Goal: Task Accomplishment & Management: Use online tool/utility

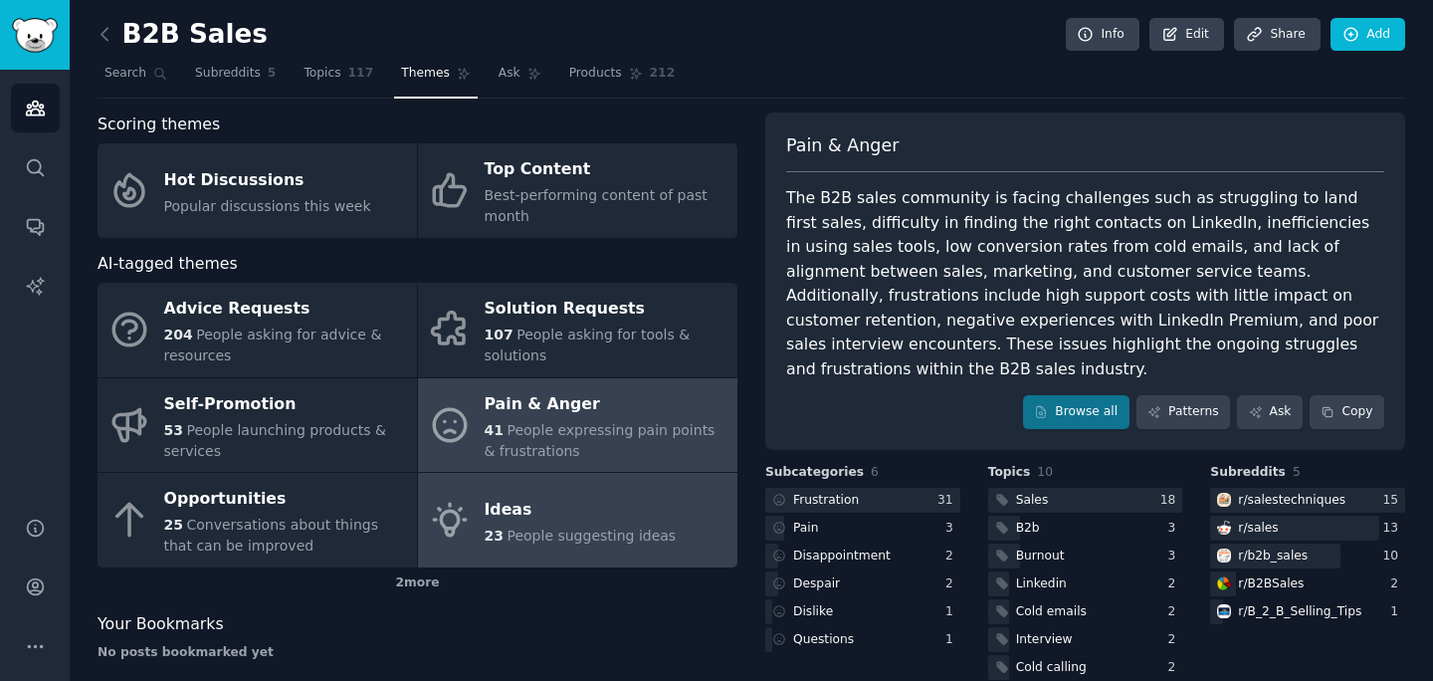
click at [540, 518] on div "Ideas" at bounding box center [581, 510] width 192 height 32
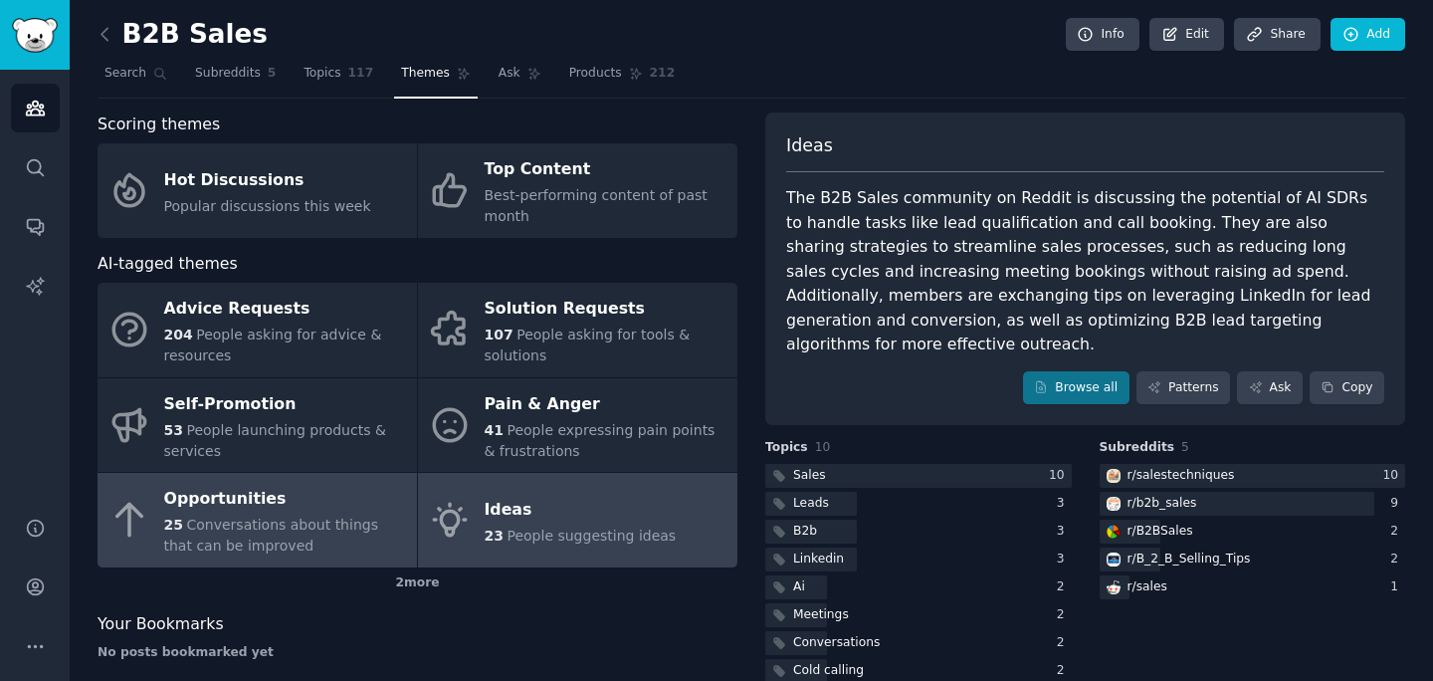
click at [340, 535] on div "25 Conversations about things that can be improved" at bounding box center [285, 535] width 243 height 42
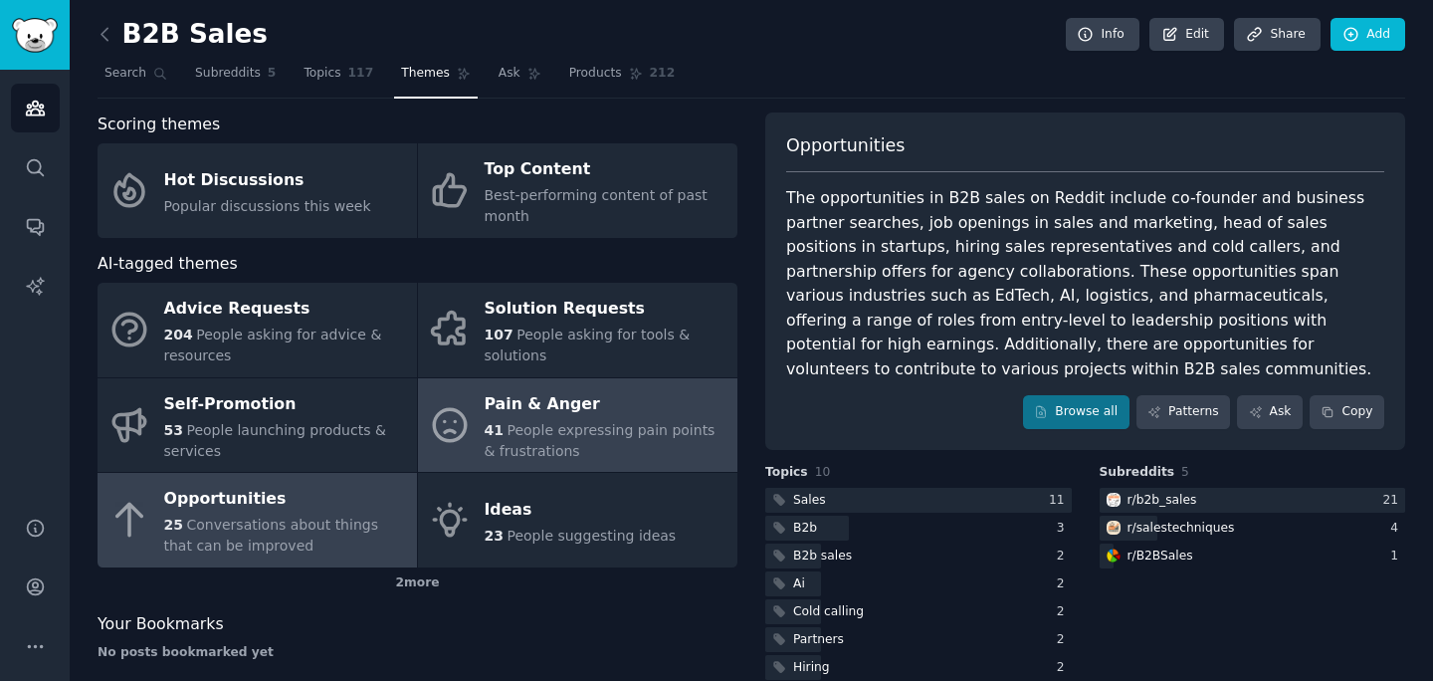
click at [503, 436] on span "People expressing pain points & frustrations" at bounding box center [600, 440] width 231 height 37
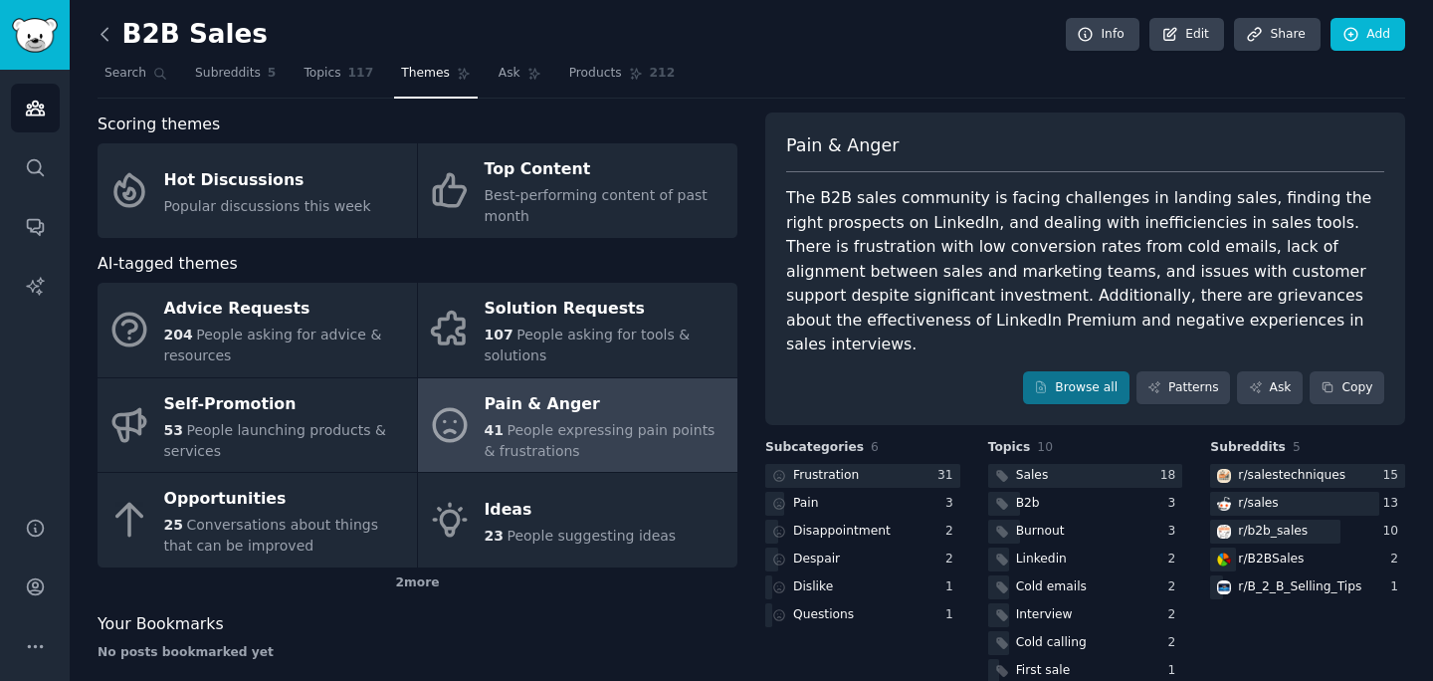
click at [111, 41] on icon at bounding box center [105, 34] width 21 height 21
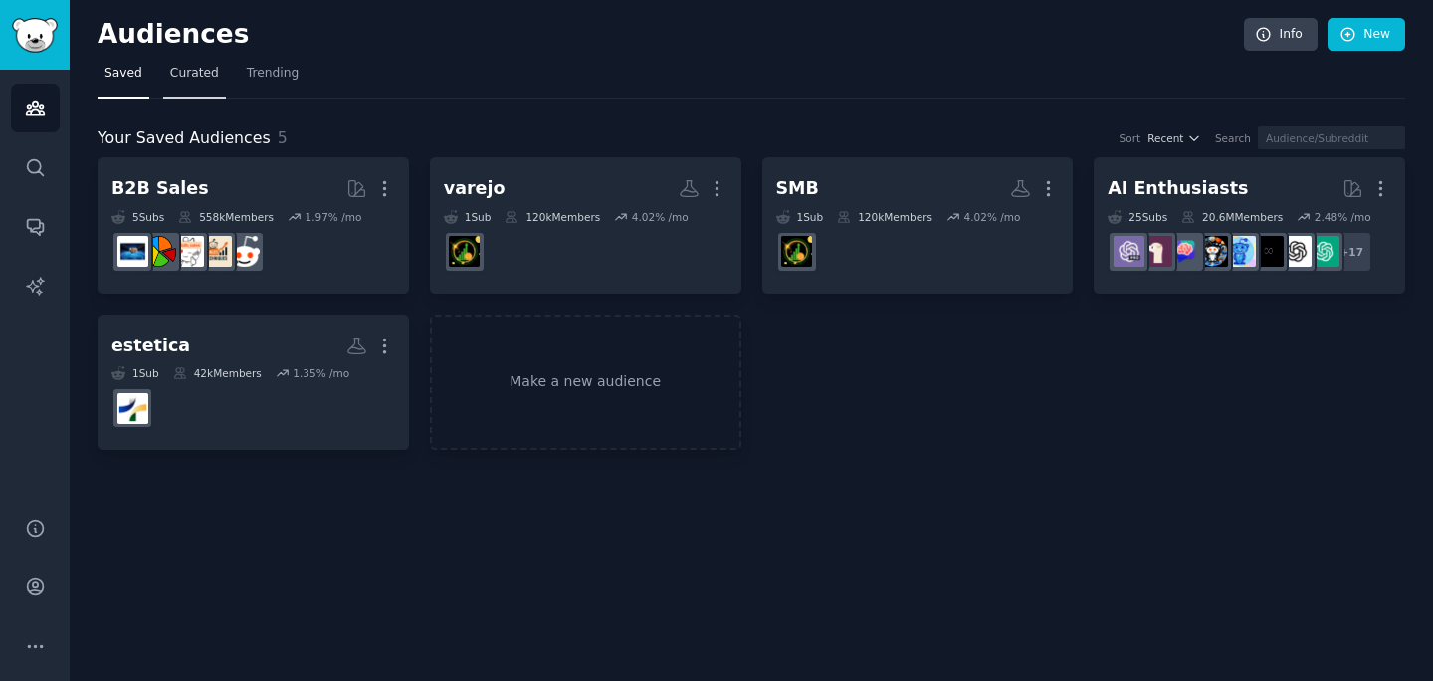
click at [197, 81] on span "Curated" at bounding box center [194, 74] width 49 height 18
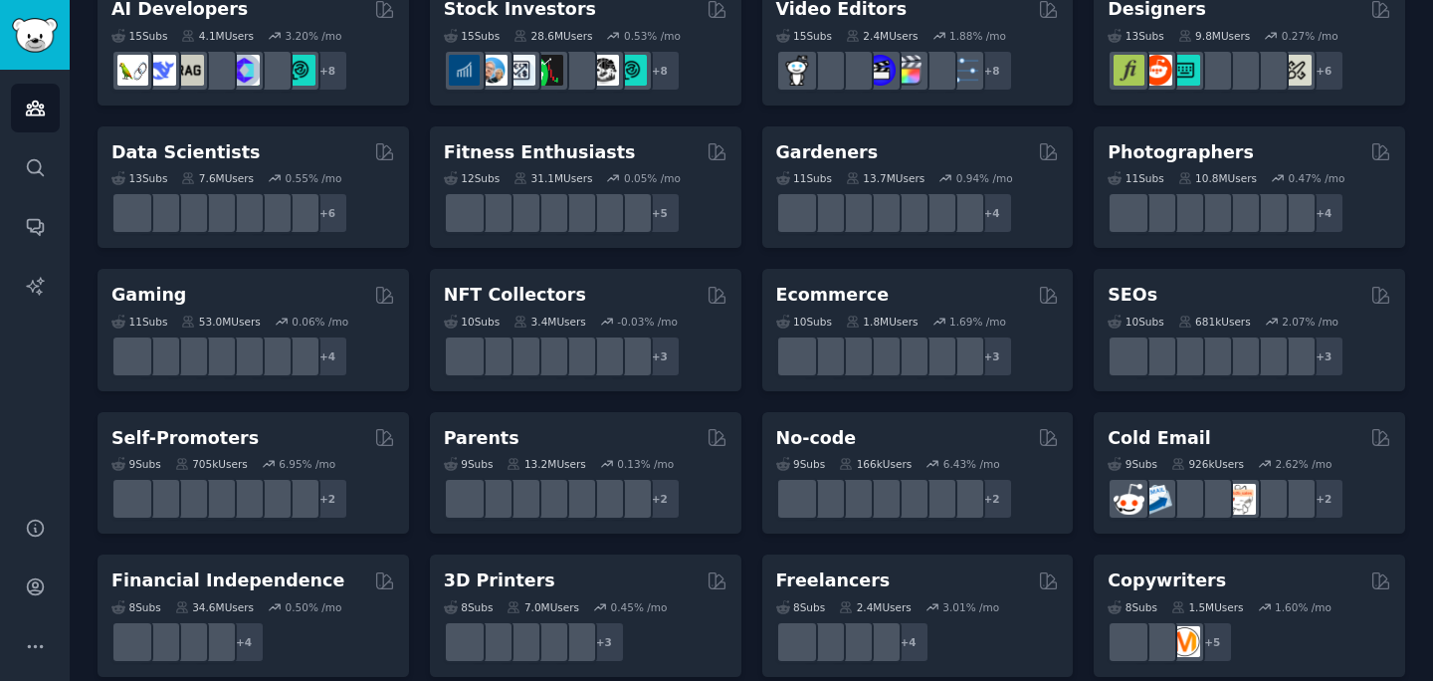
scroll to position [912, 0]
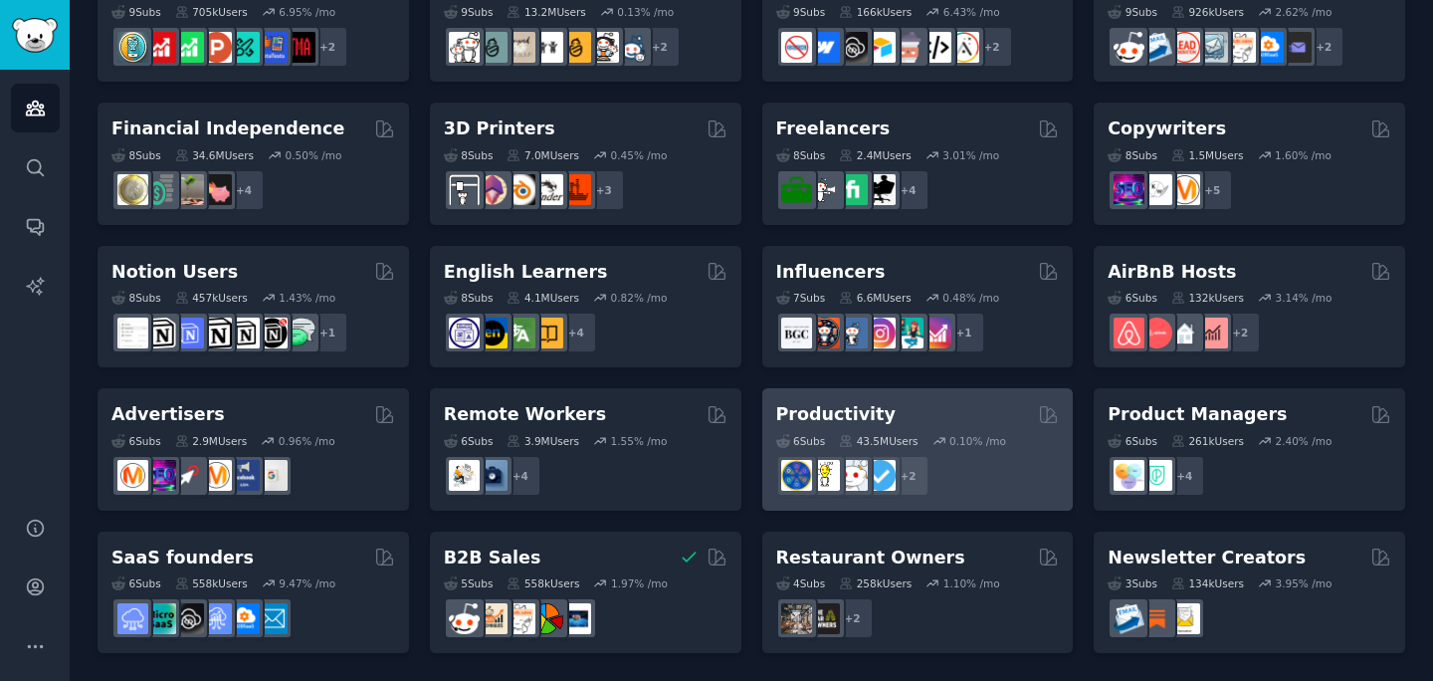
click at [999, 481] on div "+ 2" at bounding box center [918, 476] width 284 height 42
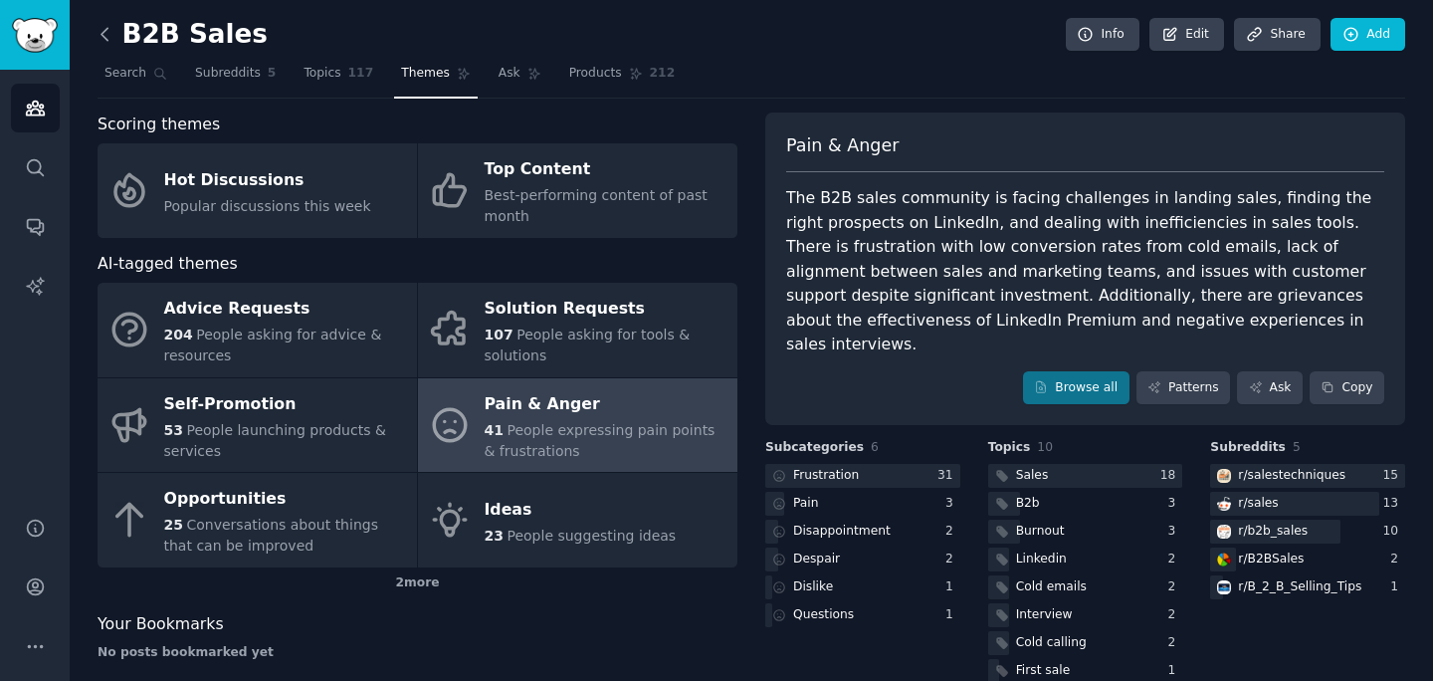
click at [101, 36] on icon at bounding box center [105, 34] width 21 height 21
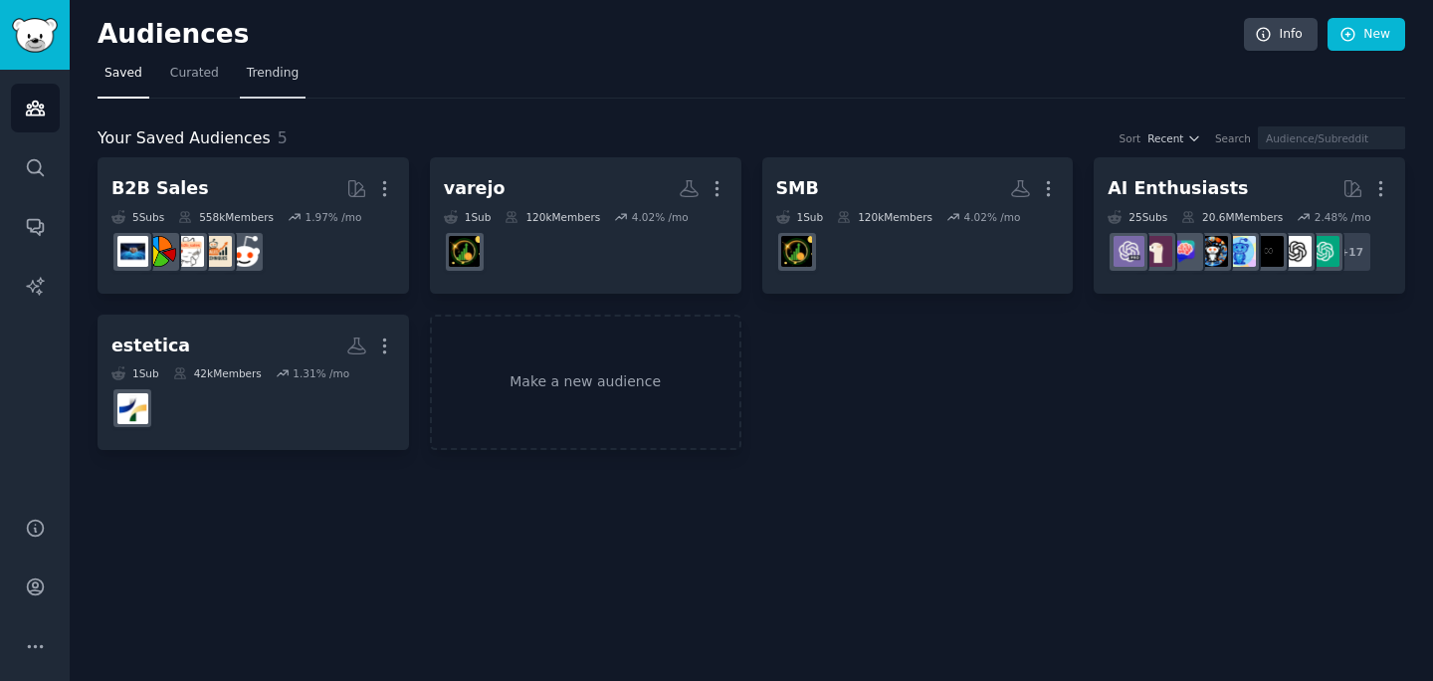
click at [262, 74] on span "Trending" at bounding box center [273, 74] width 52 height 18
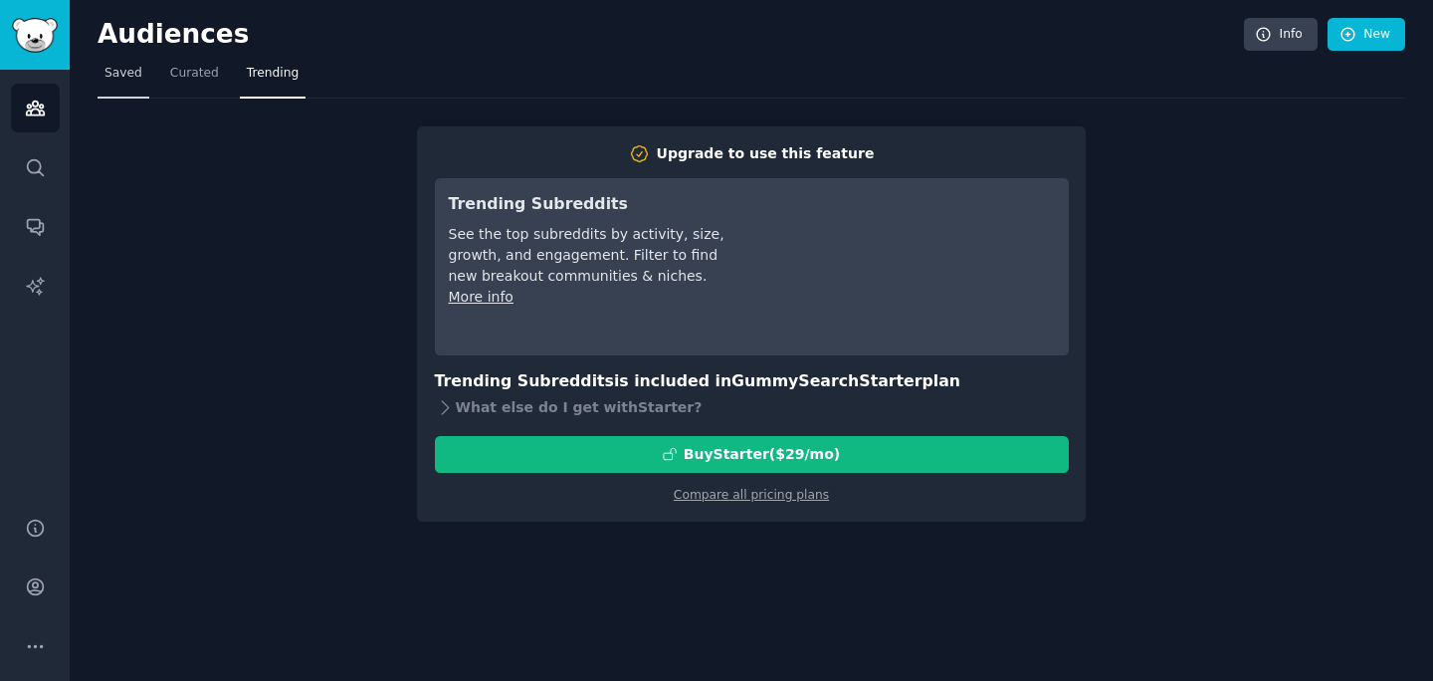
click at [112, 91] on link "Saved" at bounding box center [124, 78] width 52 height 41
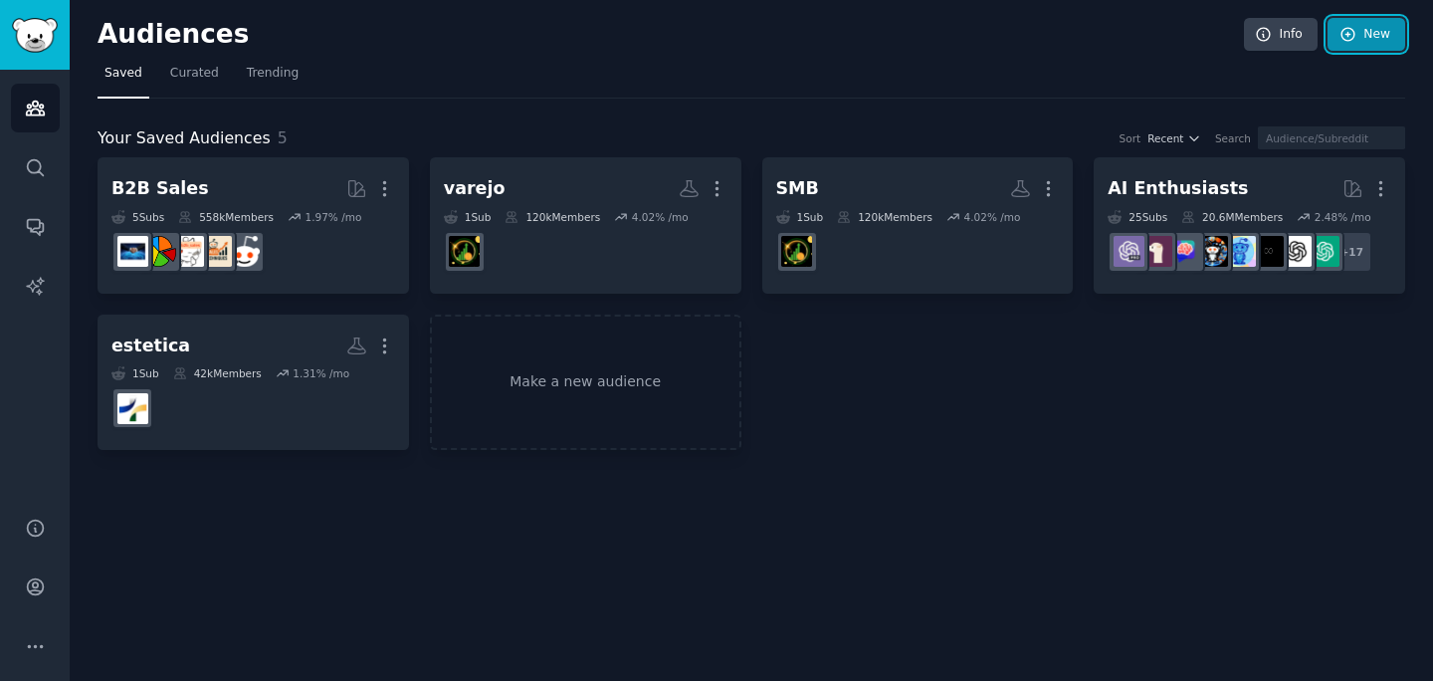
click at [1387, 28] on link "New" at bounding box center [1366, 35] width 78 height 34
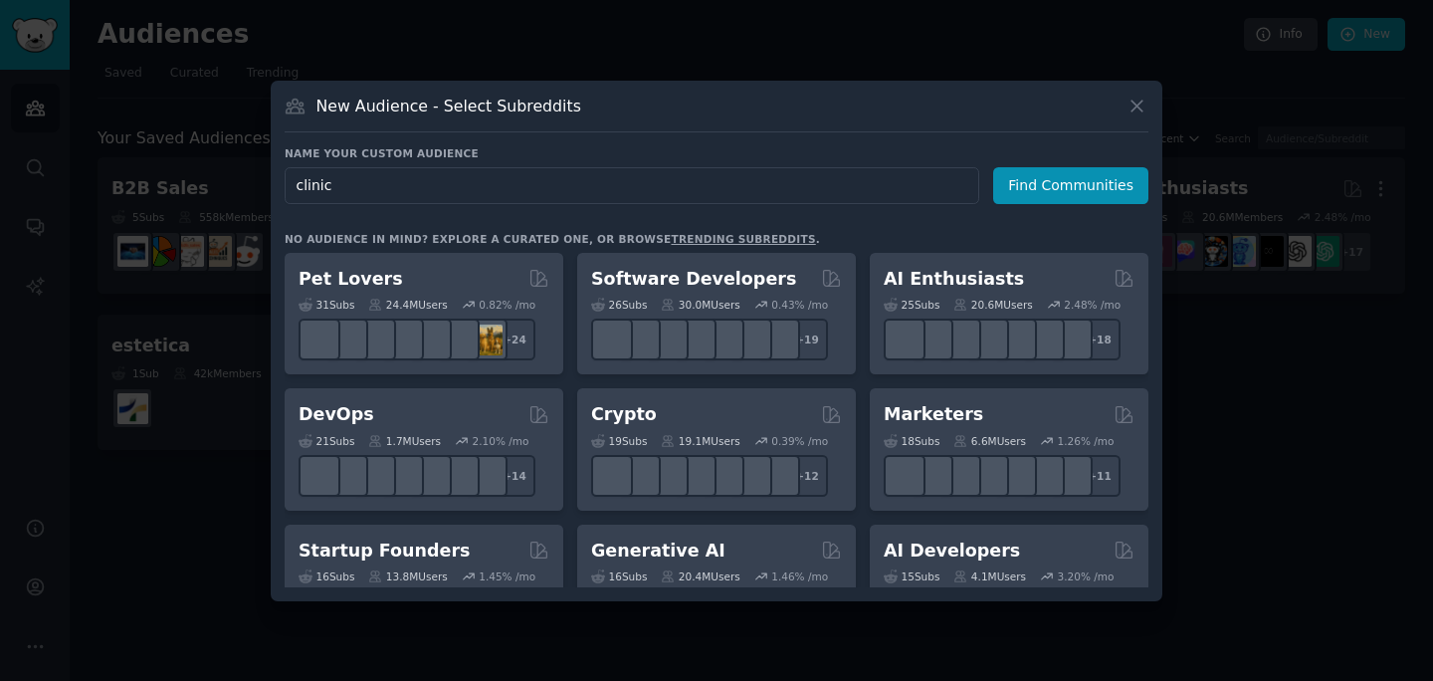
type input "clinics"
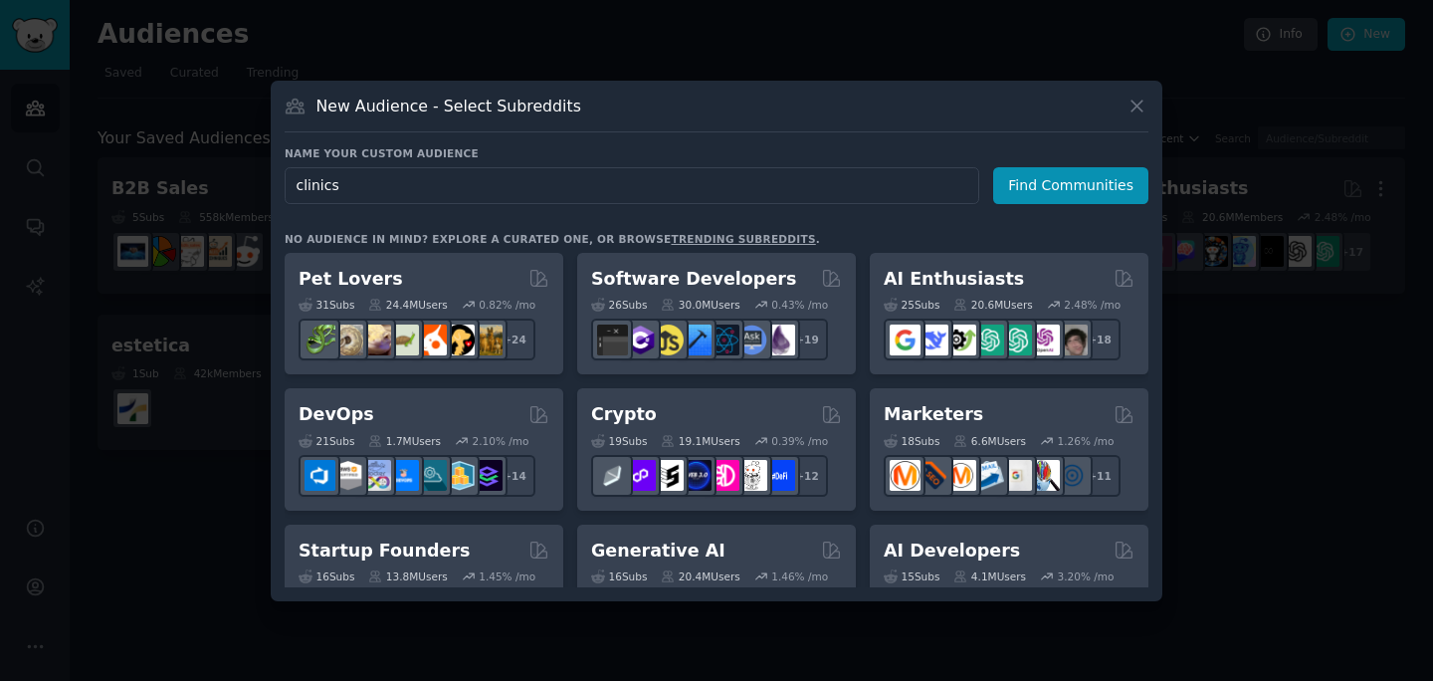
click button "Find Communities" at bounding box center [1070, 185] width 155 height 37
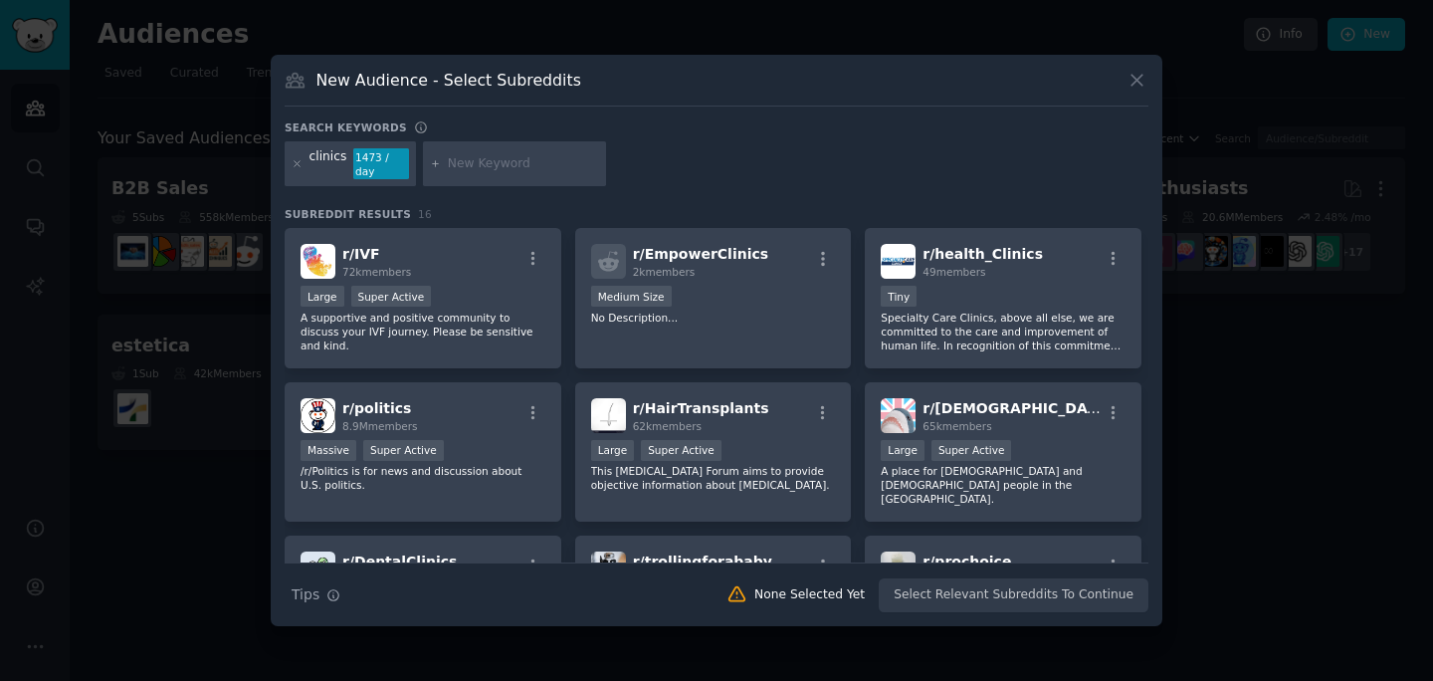
click at [289, 159] on div "clinics 1473 / day" at bounding box center [350, 164] width 131 height 46
click at [296, 165] on icon at bounding box center [297, 163] width 11 height 11
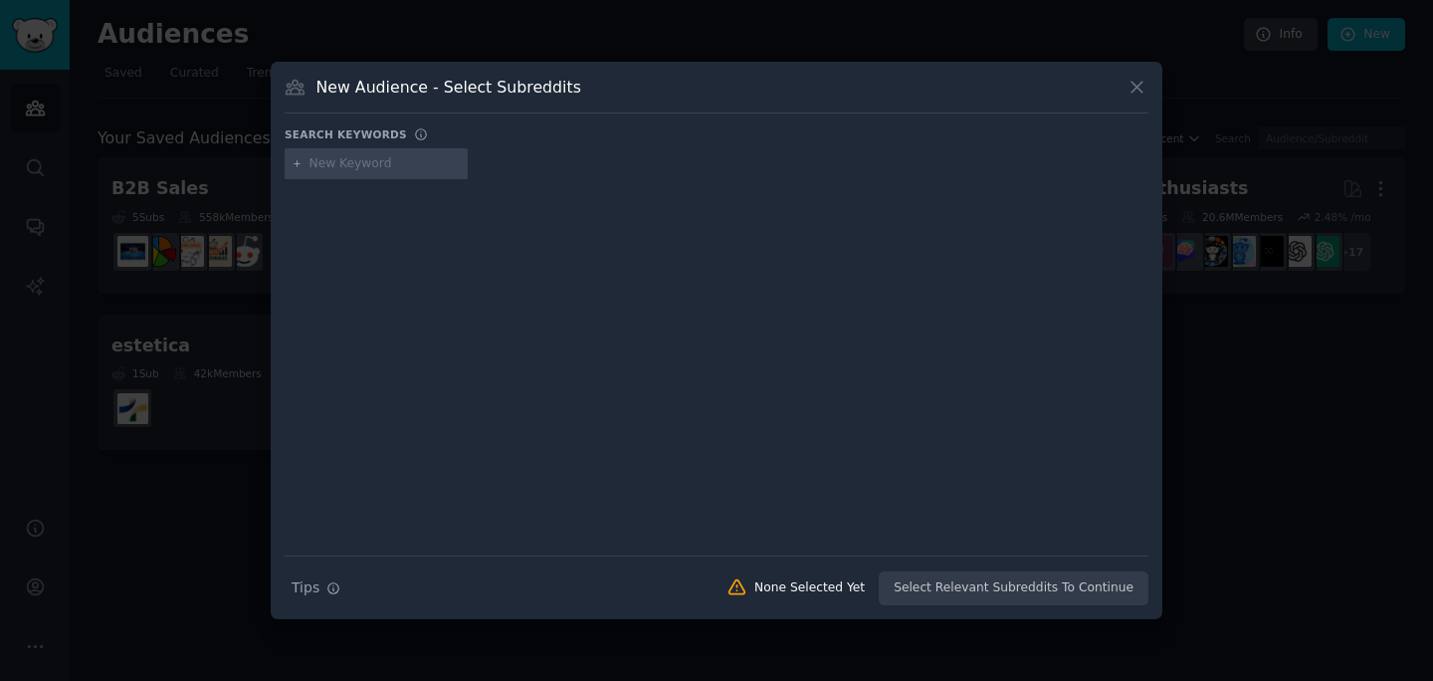
click at [402, 169] on input "text" at bounding box center [384, 164] width 151 height 18
type input "dentist"
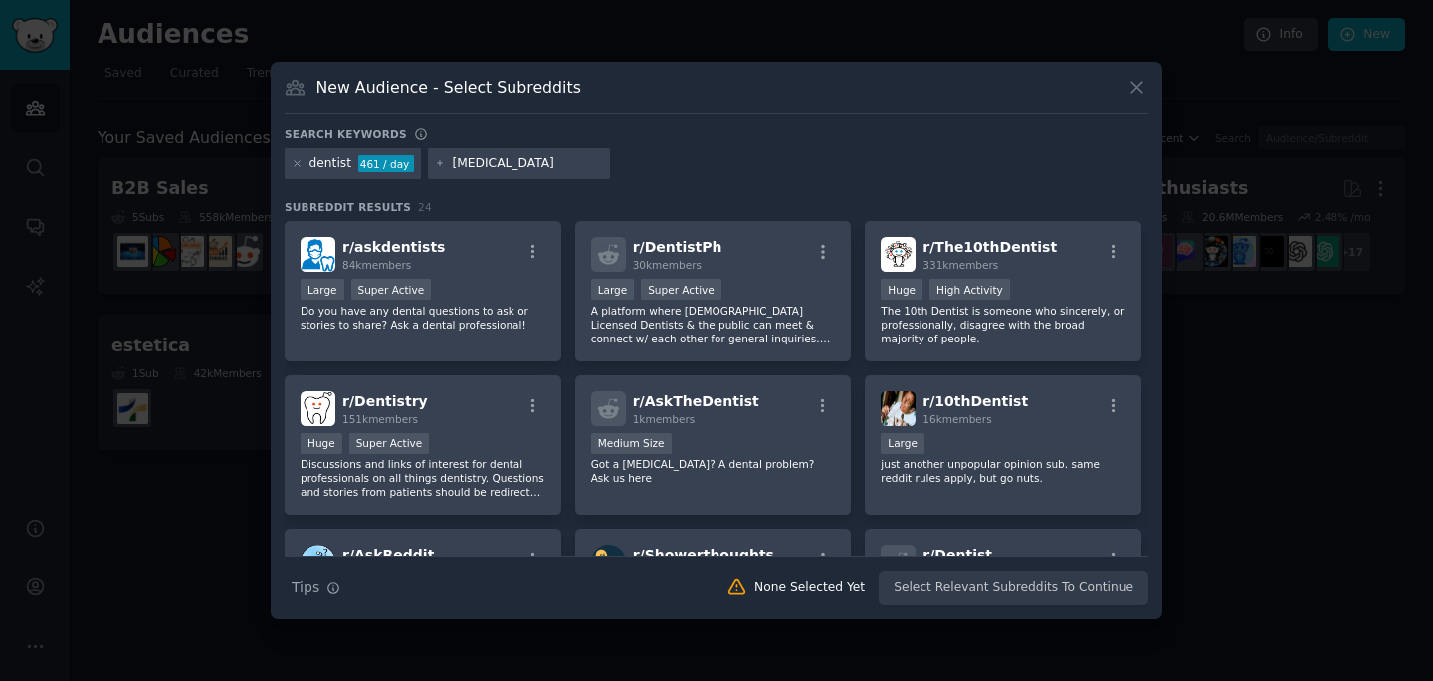
type input "[MEDICAL_DATA]"
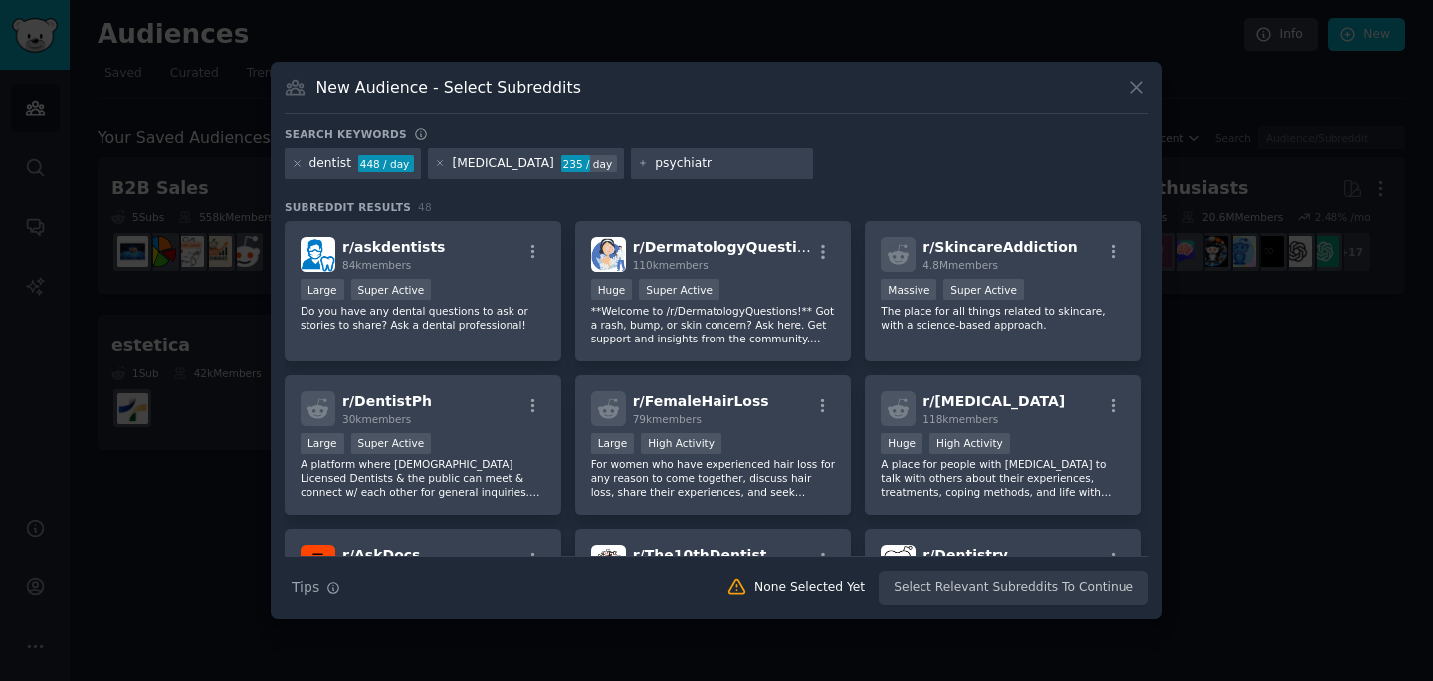
type input "psychiatry"
type input "therapist"
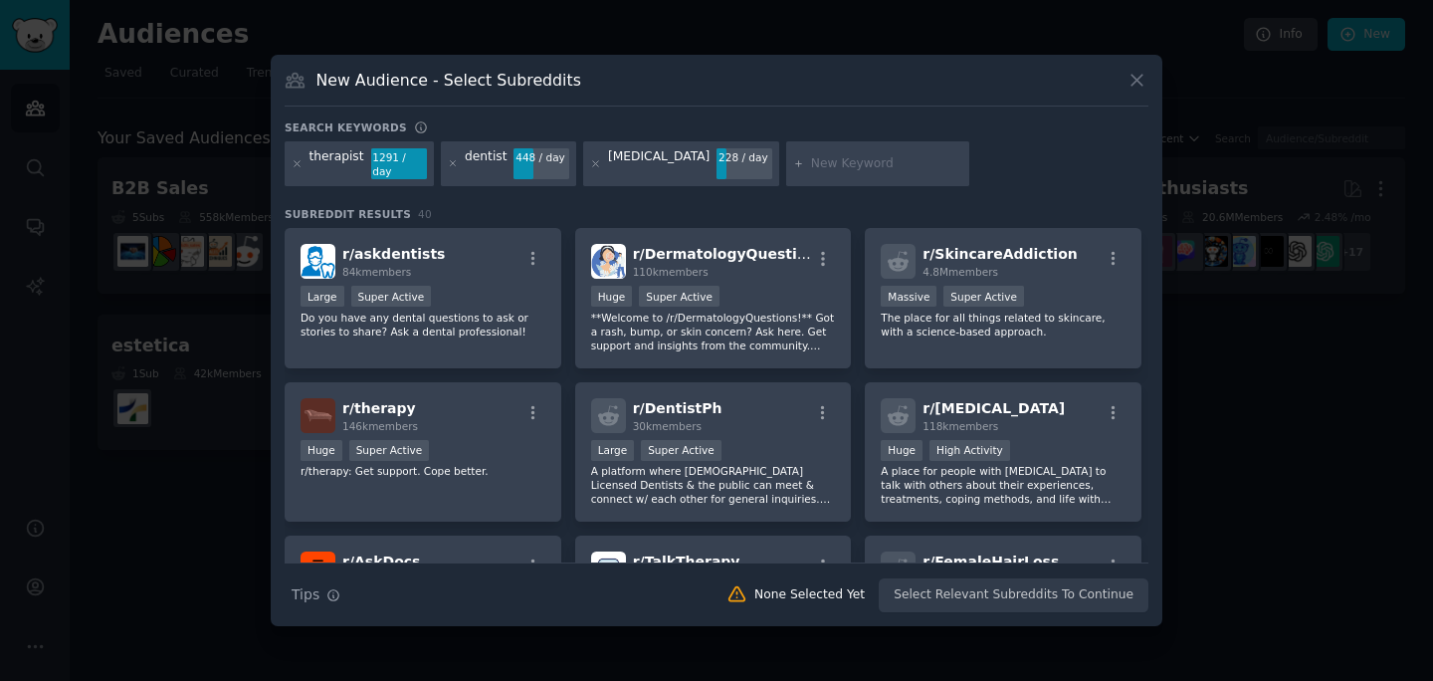
paste input "ophthalmology"
type input "ophthalmology"
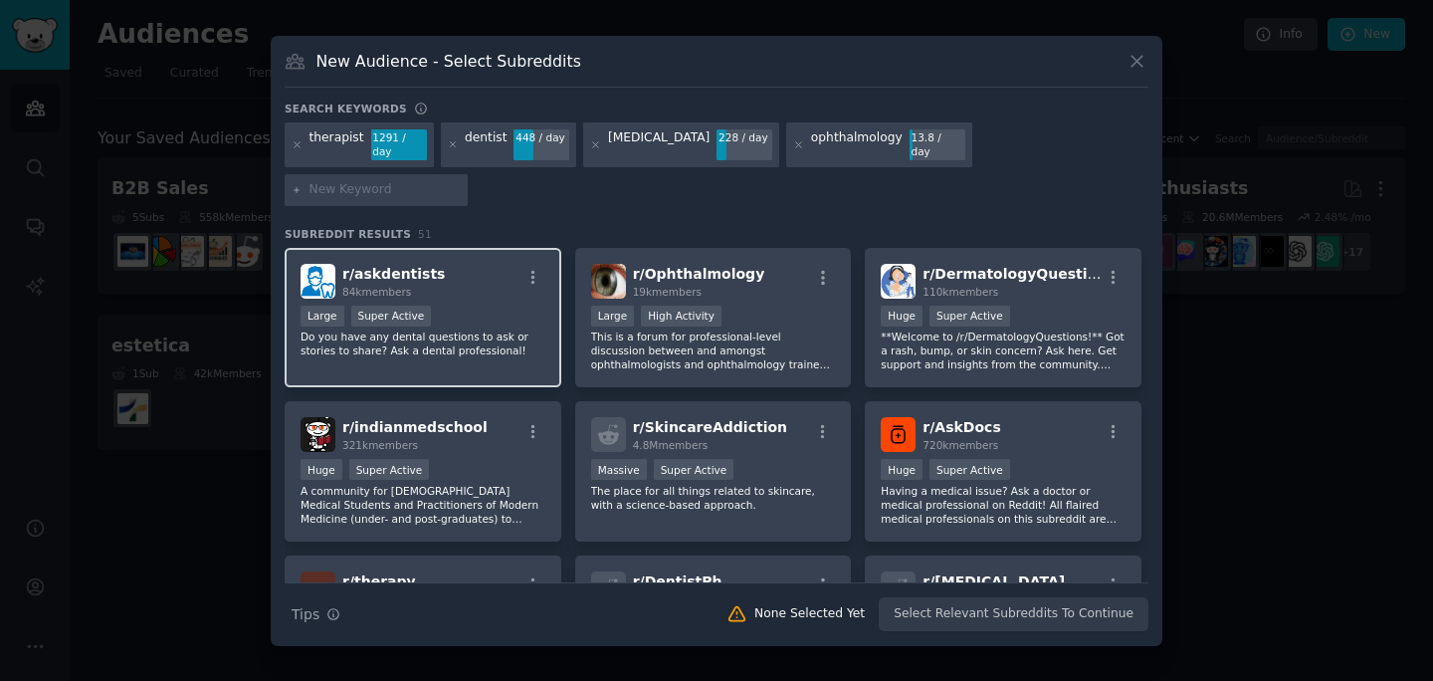
click at [465, 305] on div "Large Super Active" at bounding box center [423, 317] width 245 height 25
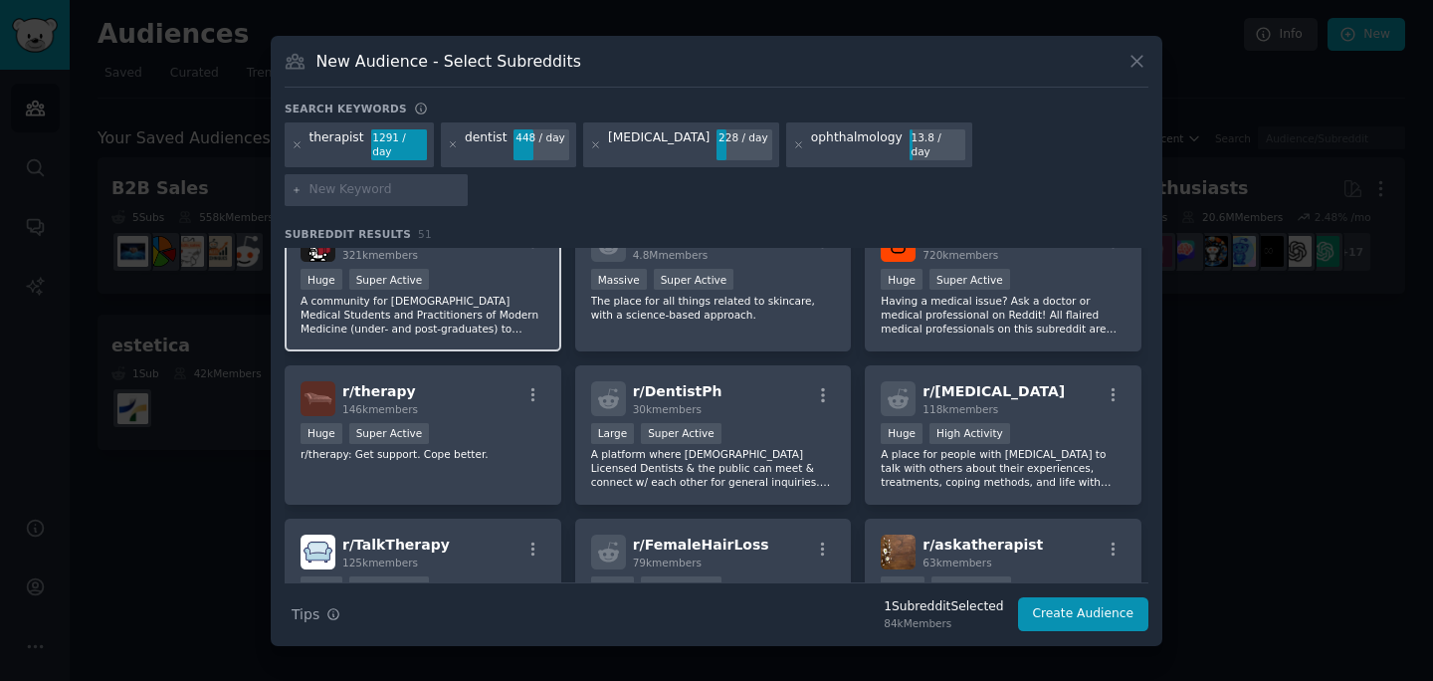
scroll to position [198, 0]
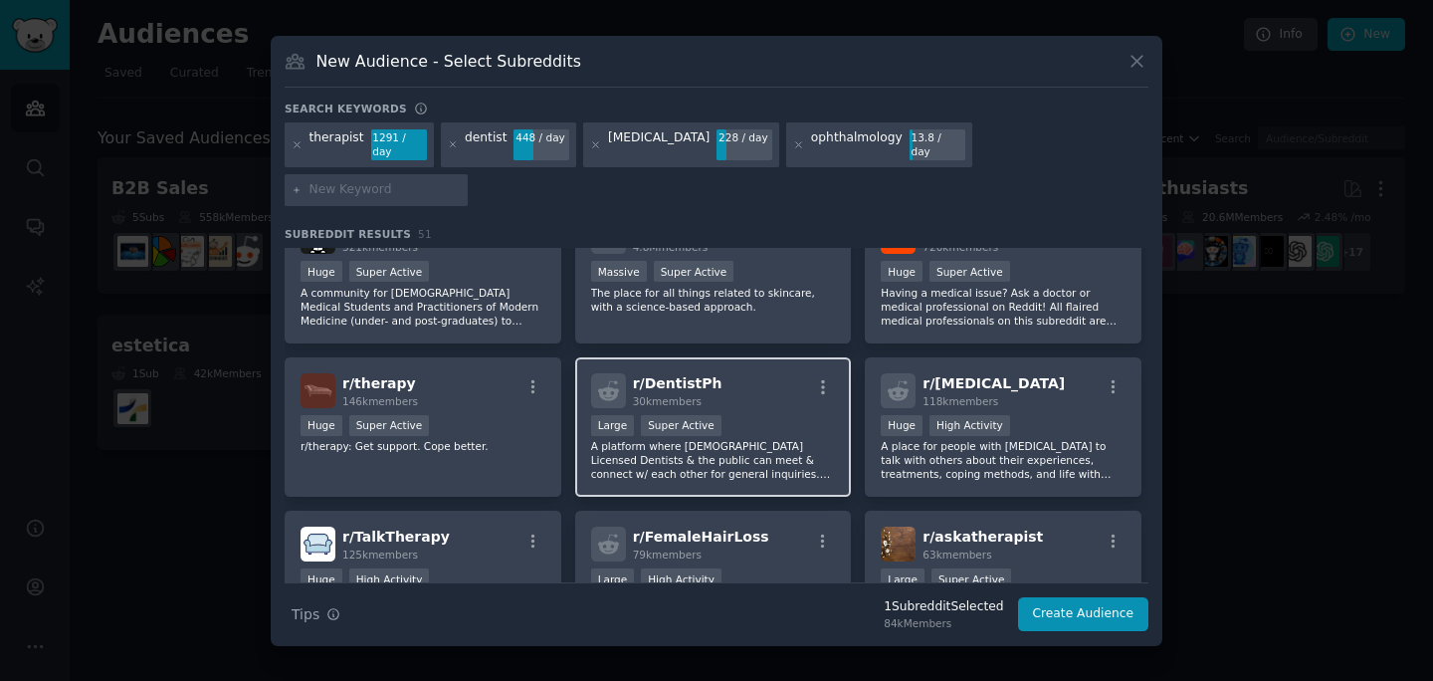
click at [726, 373] on div "r/ DentistPh 30k members" at bounding box center [713, 390] width 245 height 35
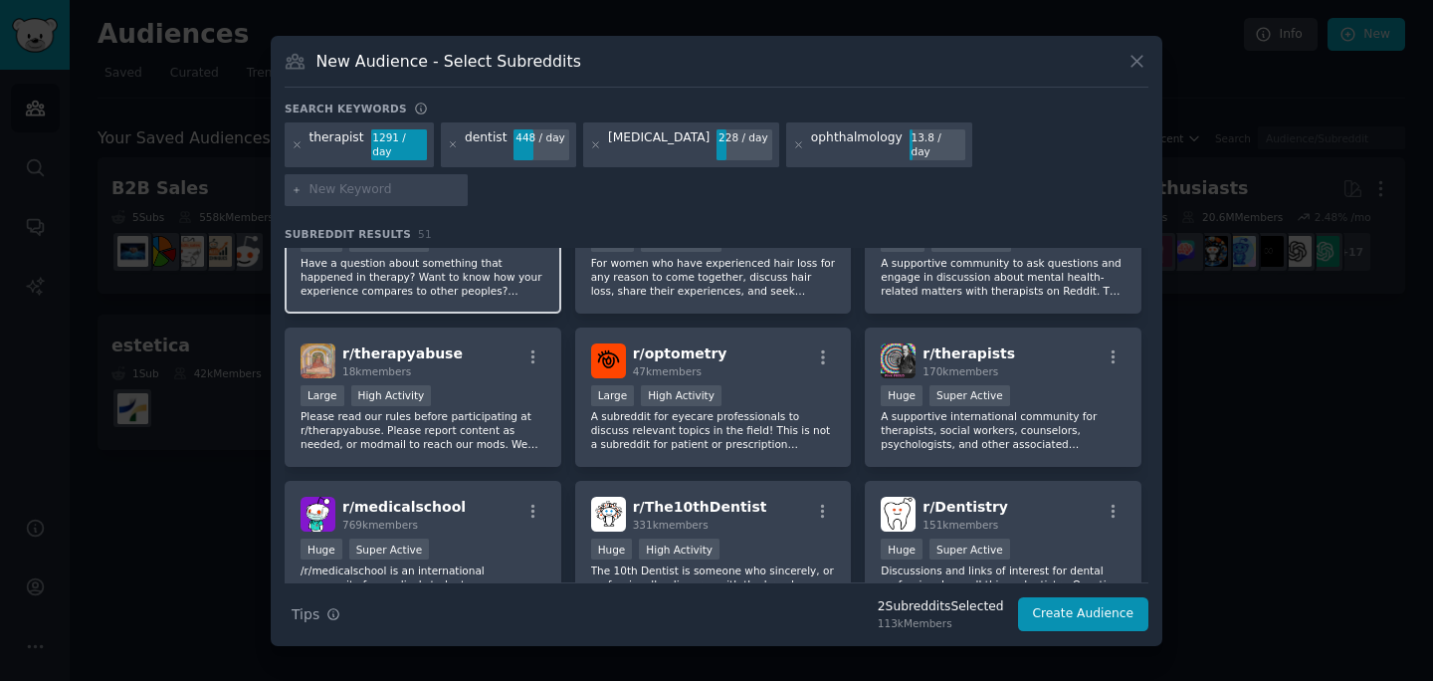
scroll to position [547, 0]
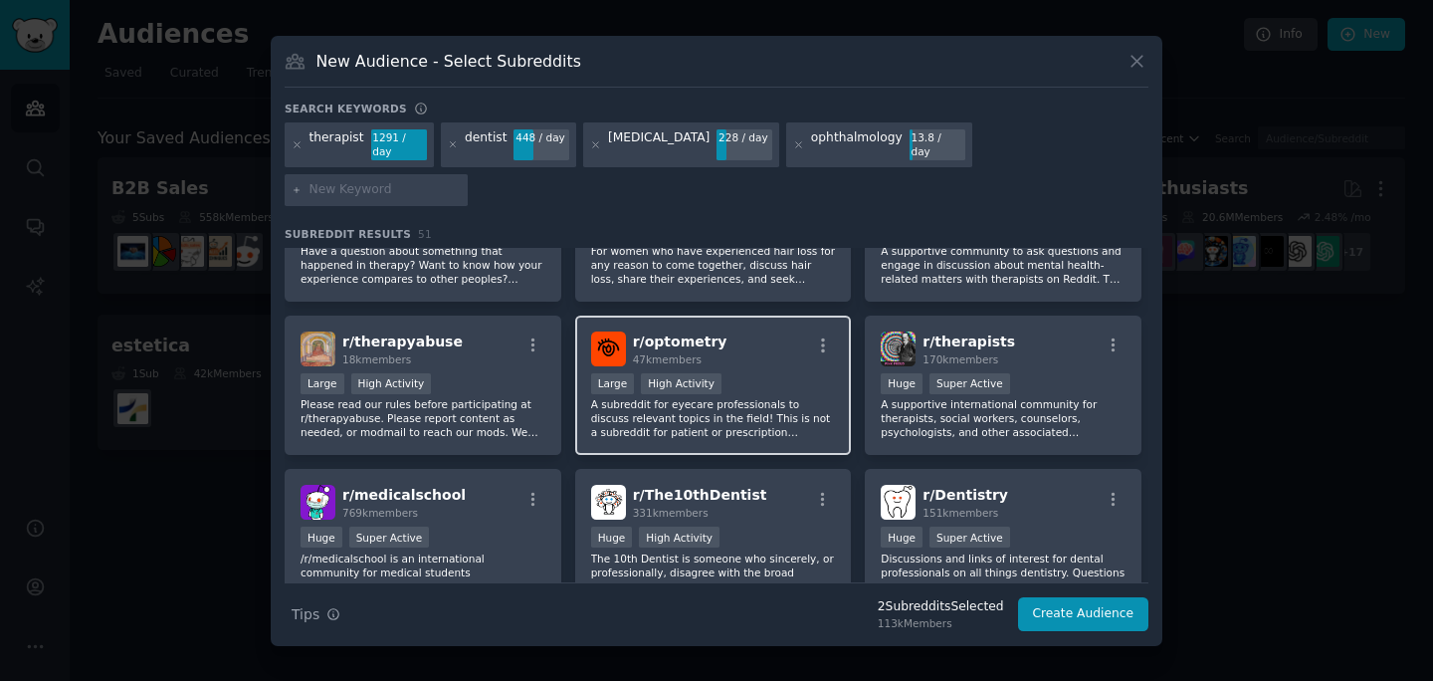
click at [710, 331] on div "r/ optometry 47k members" at bounding box center [713, 348] width 245 height 35
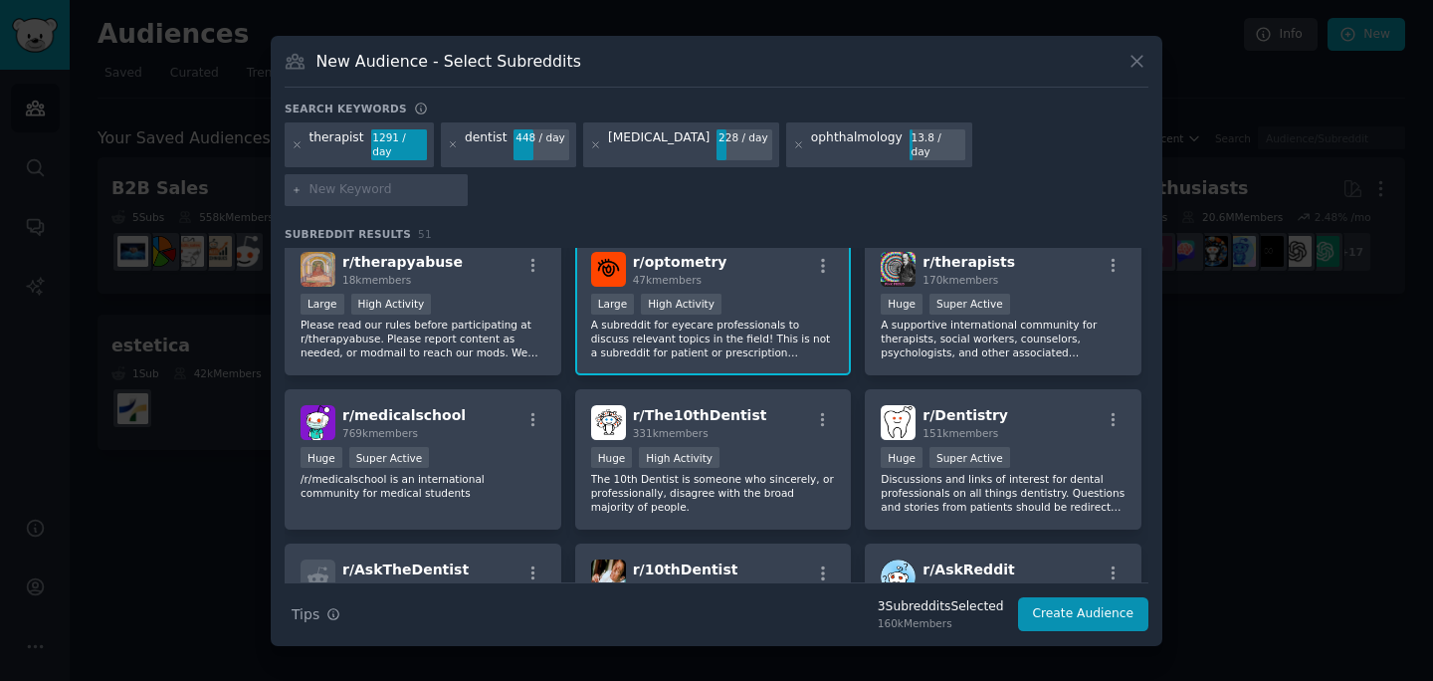
scroll to position [633, 0]
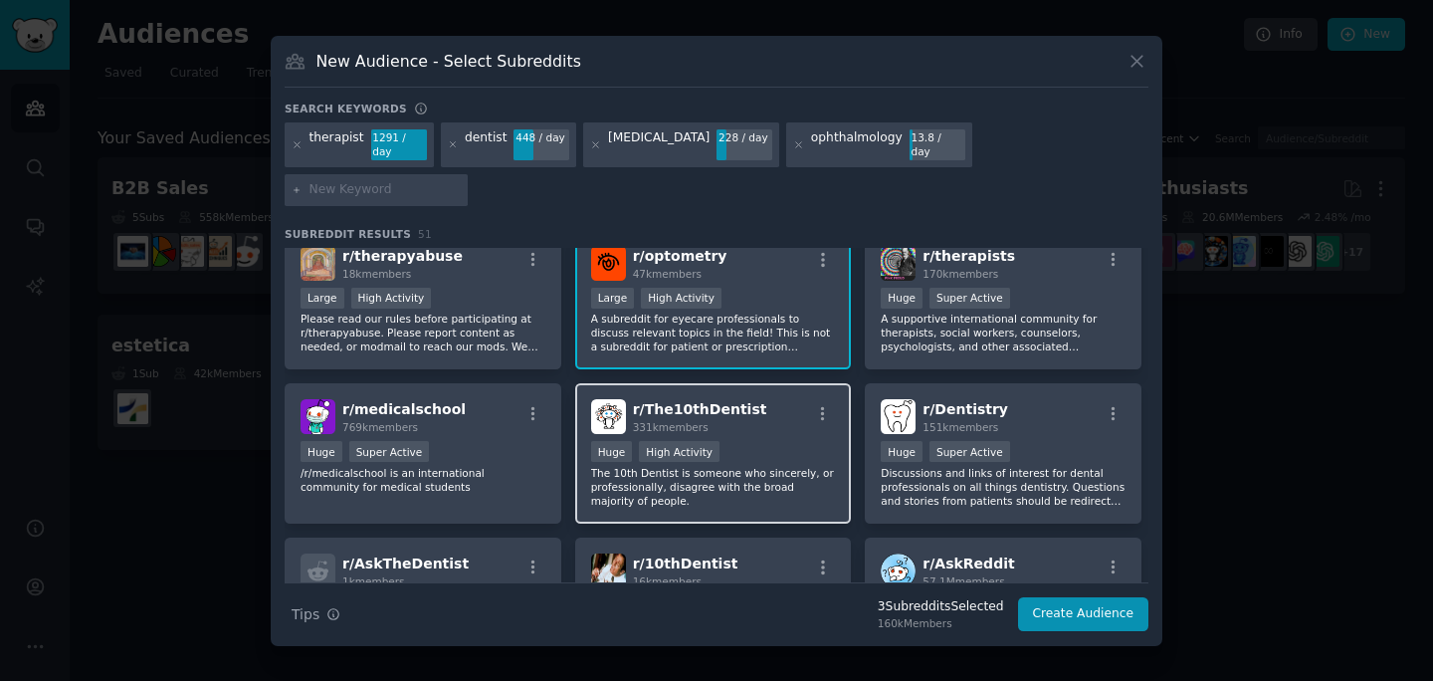
click at [740, 420] on div "331k members" at bounding box center [700, 427] width 134 height 14
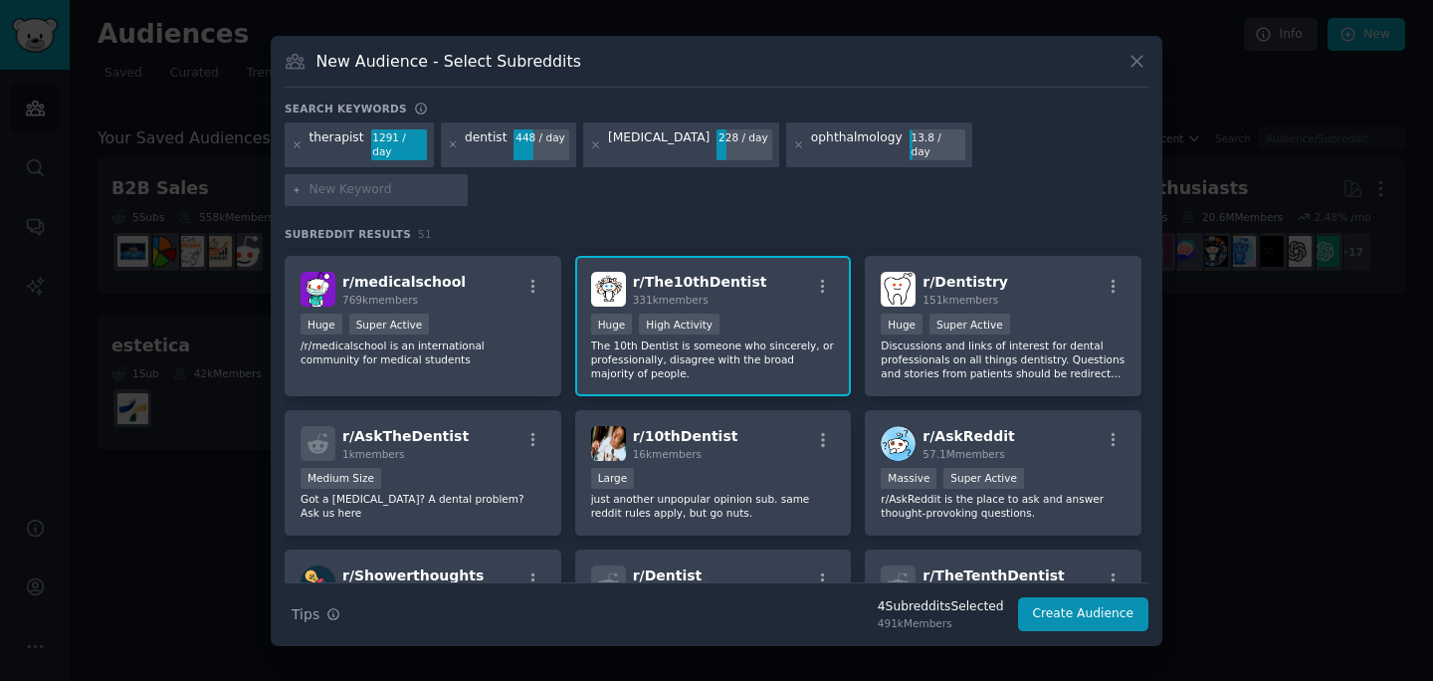
scroll to position [762, 0]
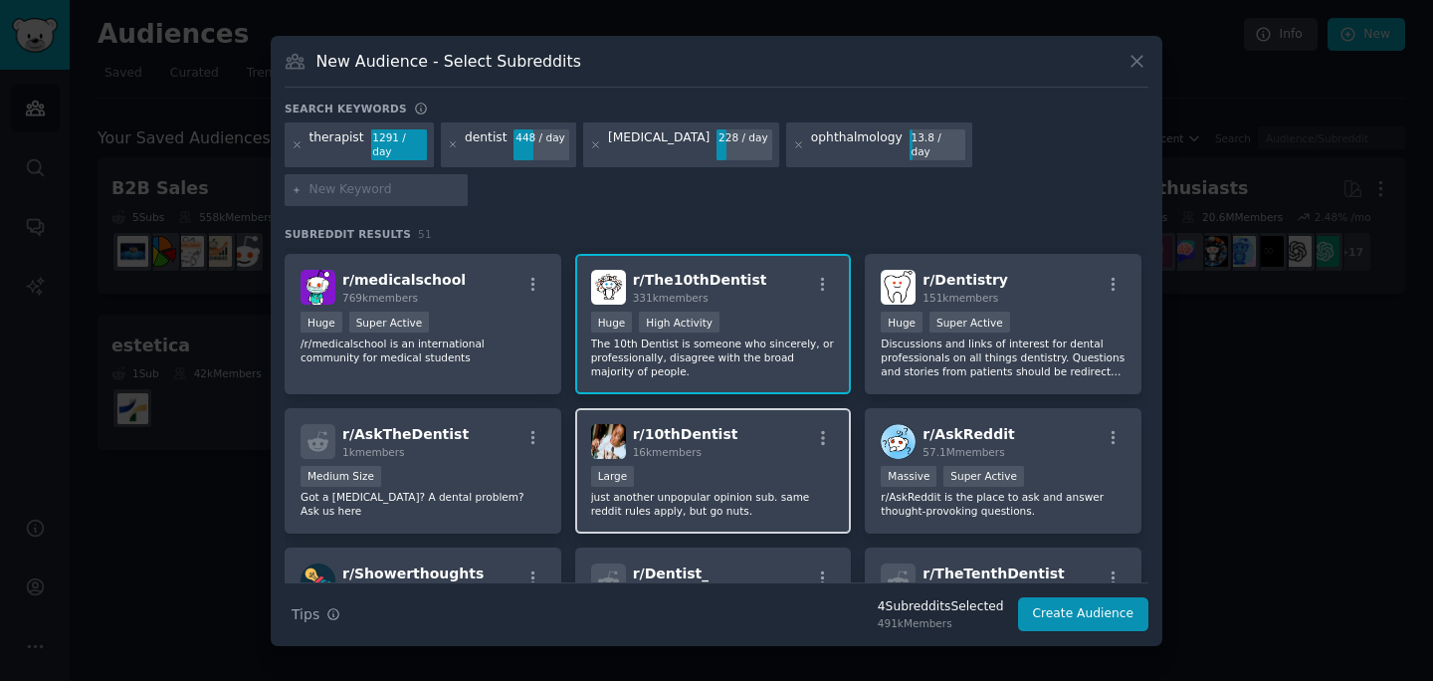
click at [733, 466] on div "Large" at bounding box center [713, 478] width 245 height 25
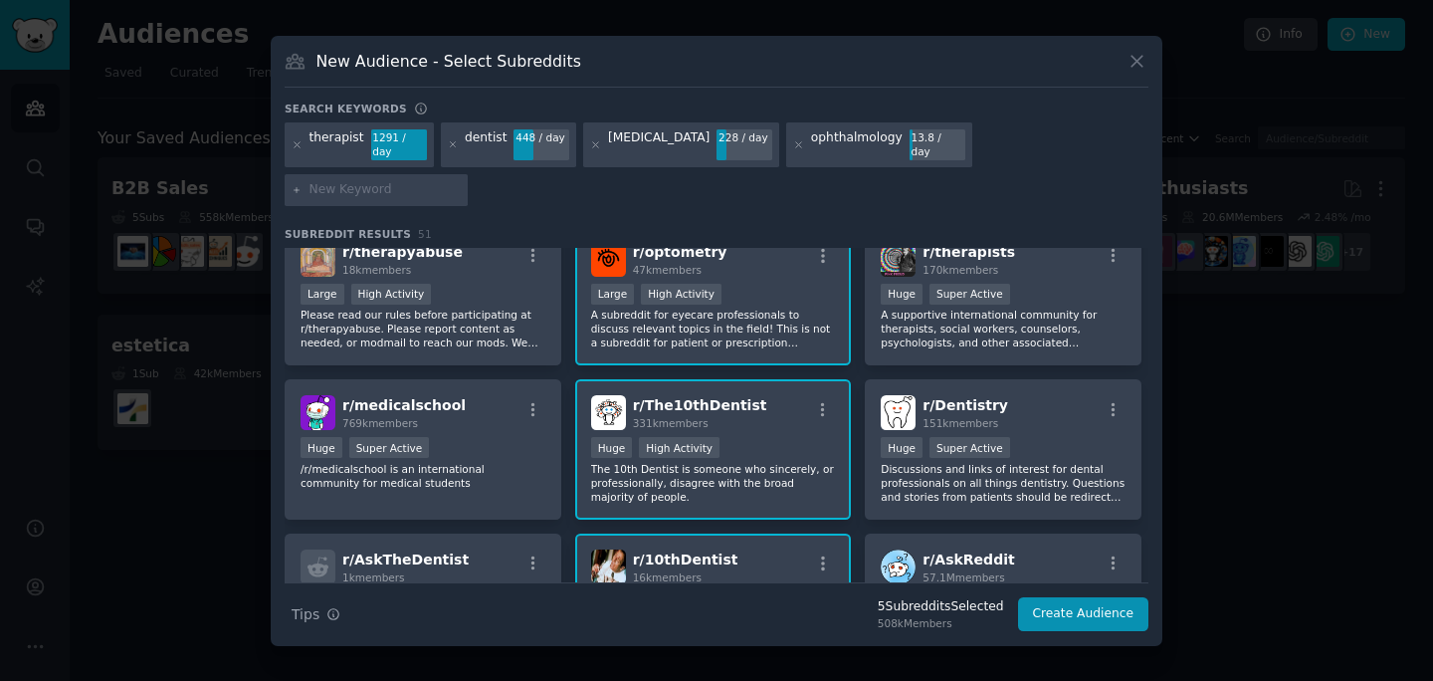
scroll to position [632, 0]
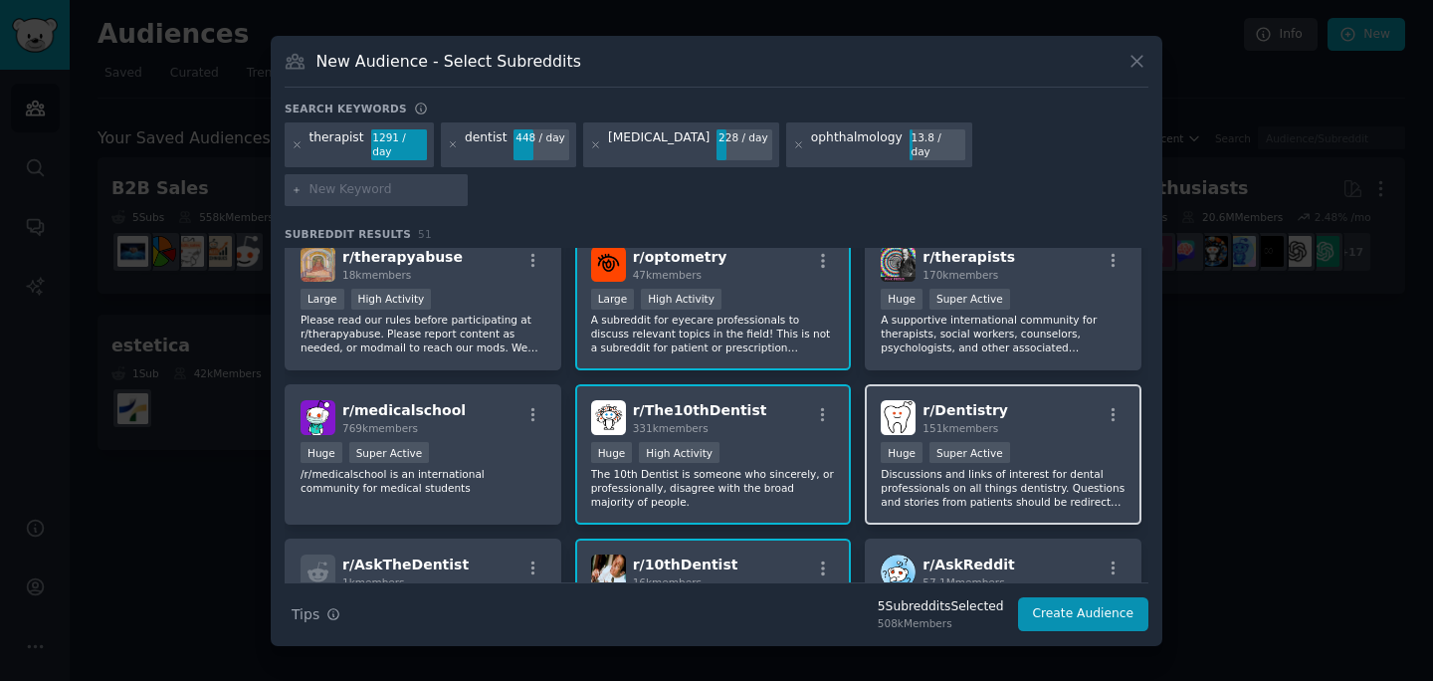
click at [962, 400] on h2 "r/ Dentistry 151k members" at bounding box center [965, 417] width 86 height 35
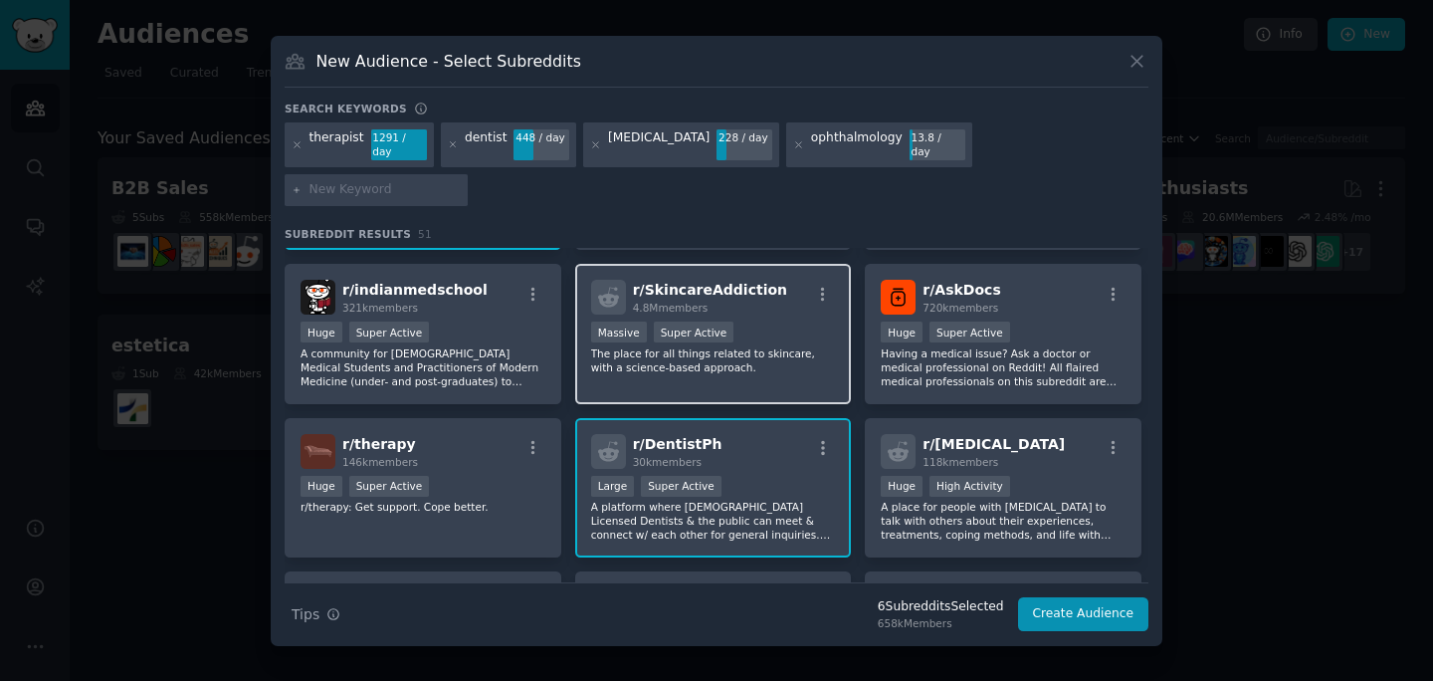
scroll to position [136, 0]
click at [766, 322] on div "Massive Super Active" at bounding box center [713, 334] width 245 height 25
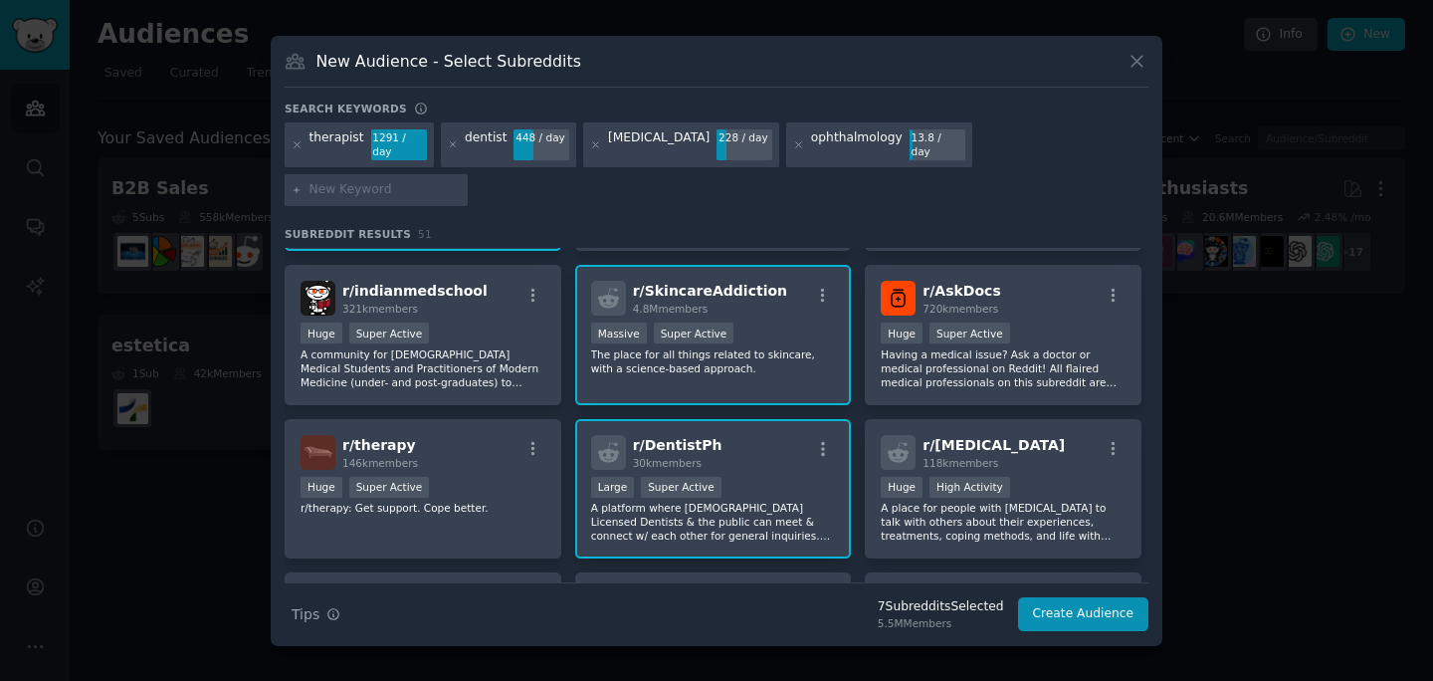
click at [777, 347] on p "The place for all things related to skincare, with a science-based approach." at bounding box center [713, 361] width 245 height 28
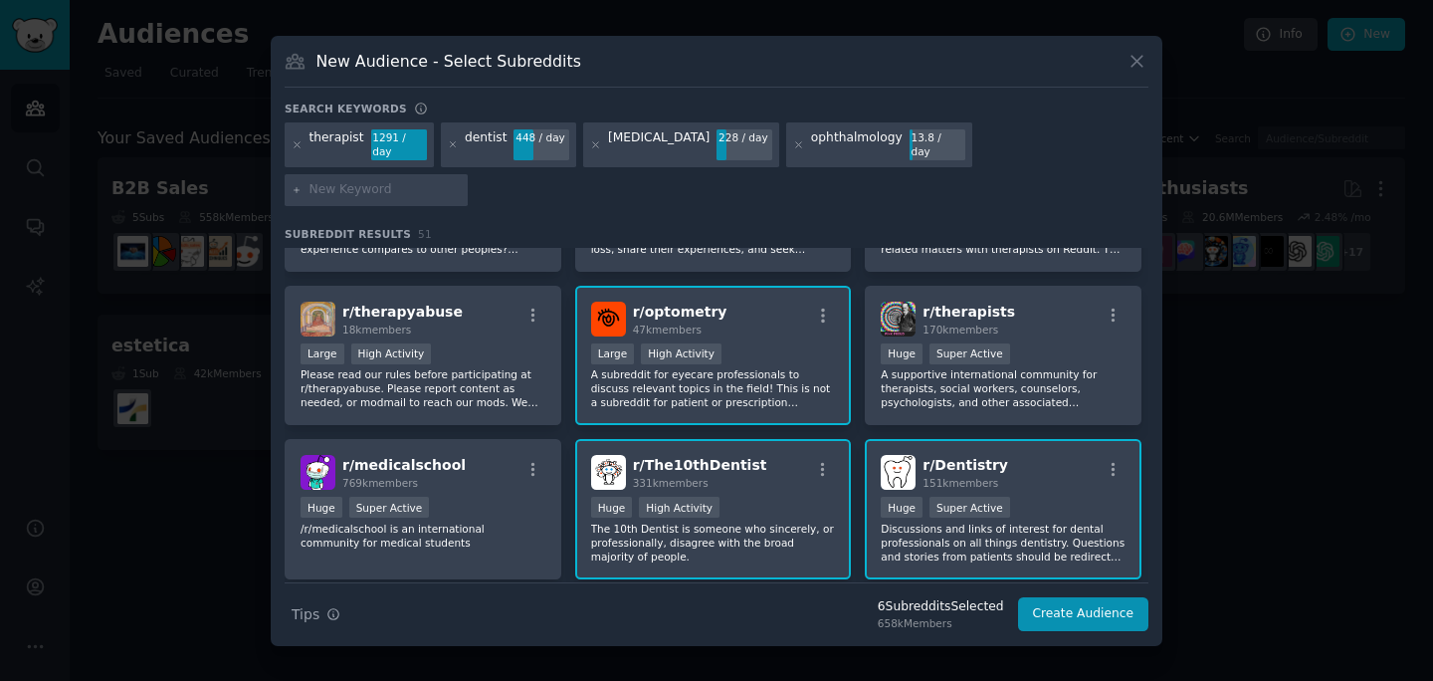
scroll to position [579, 0]
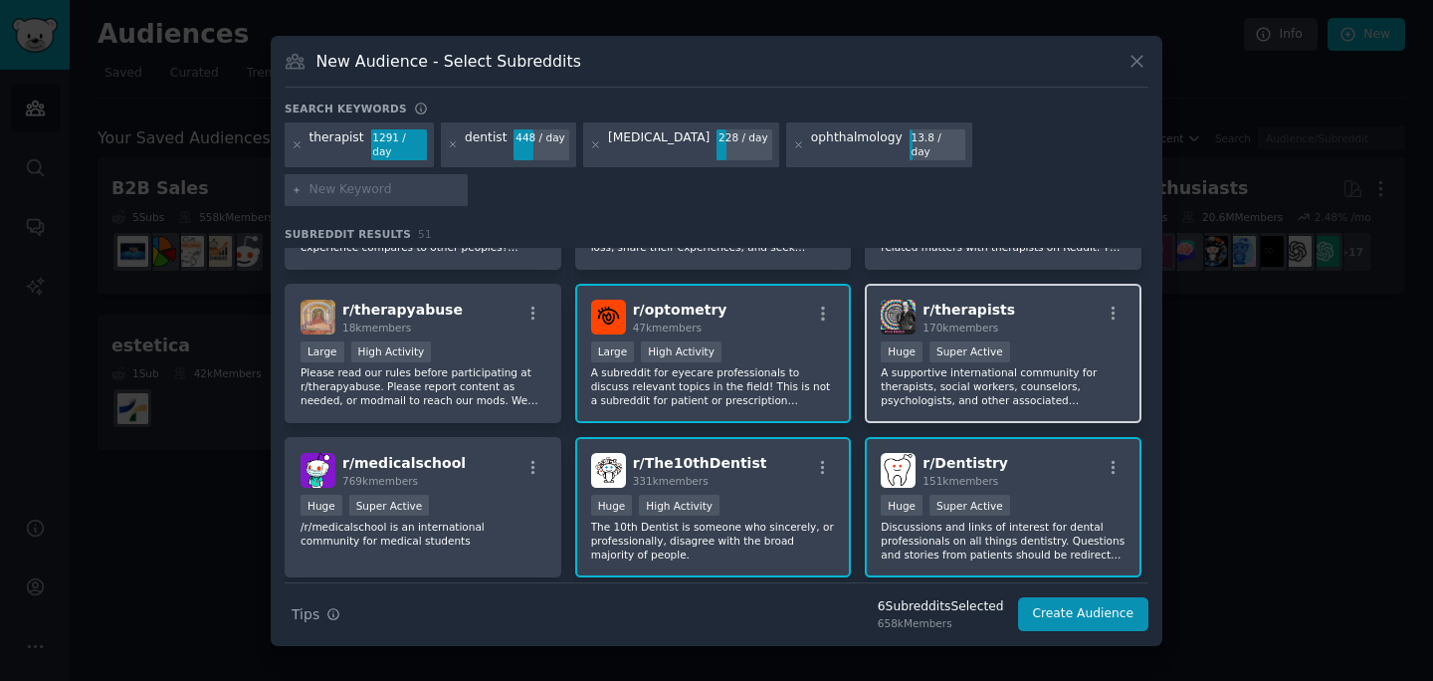
click at [1000, 365] on p "A supportive international community for therapists, social workers, counselors…" at bounding box center [1003, 386] width 245 height 42
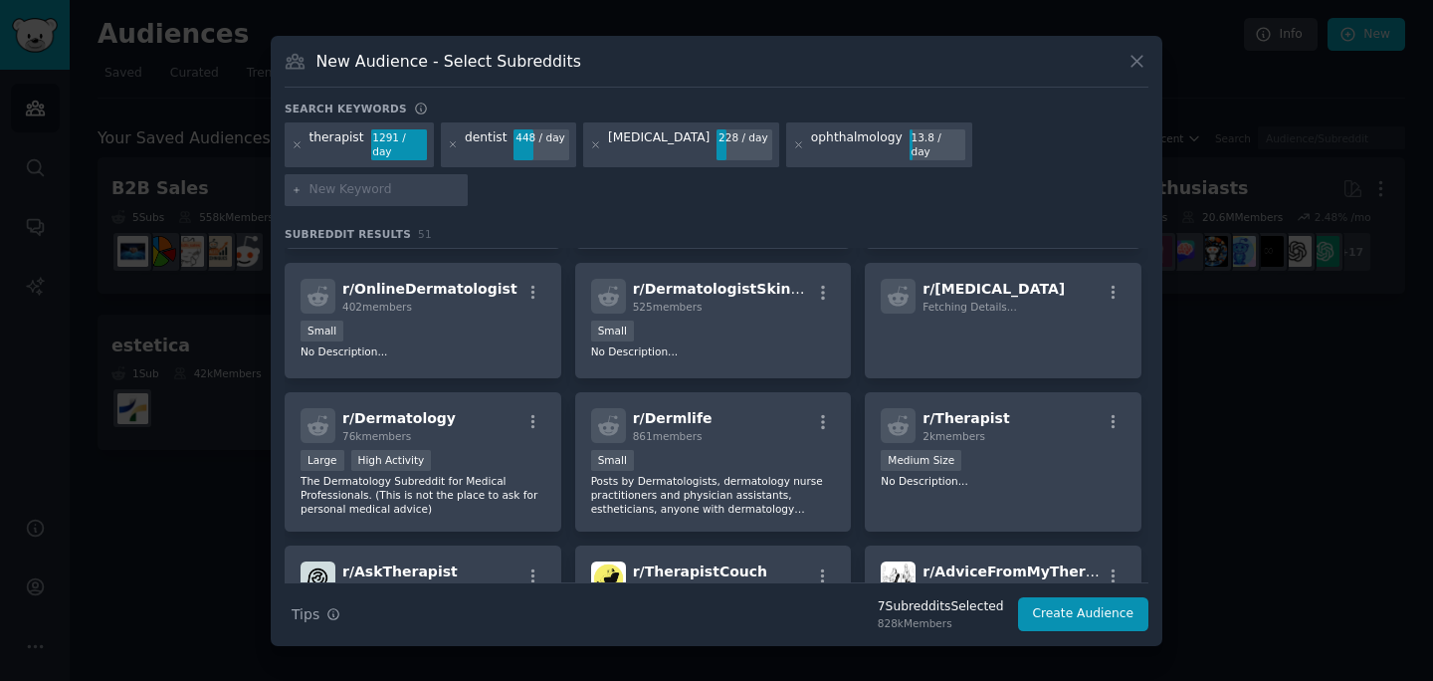
scroll to position [1205, 0]
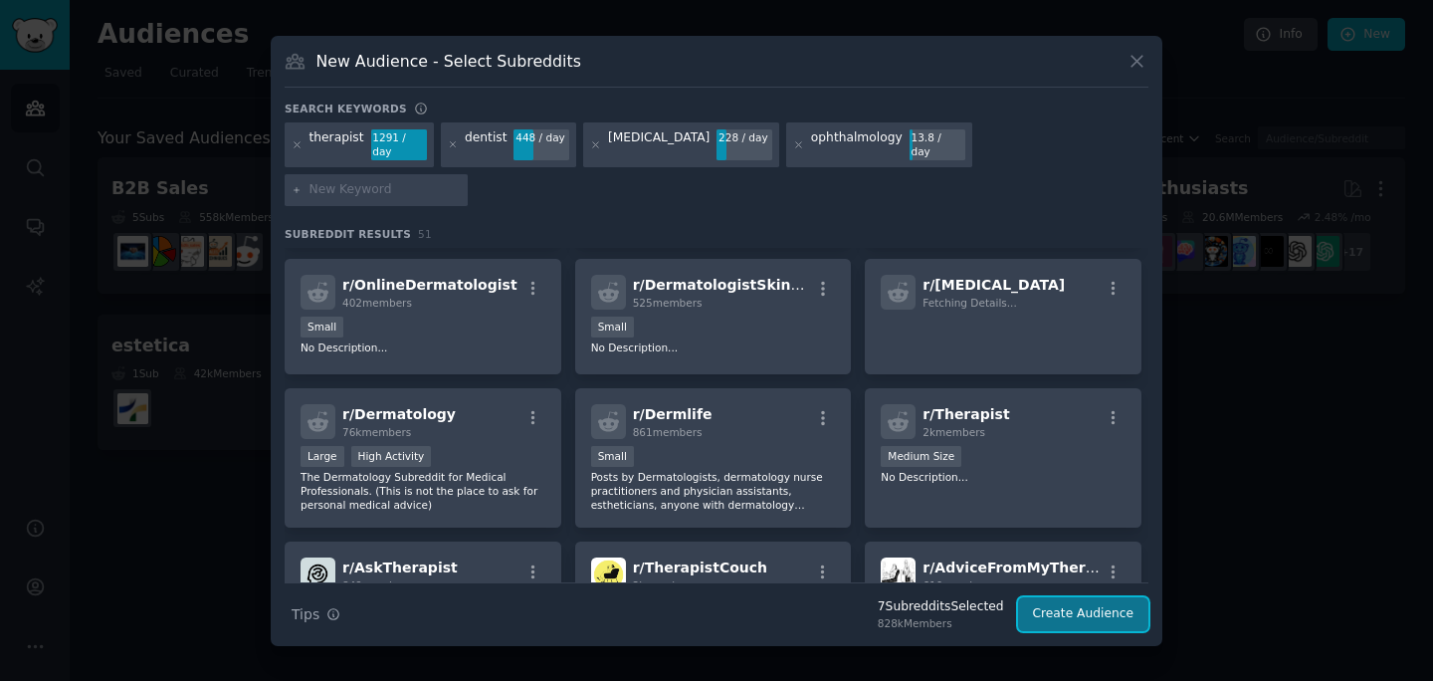
click at [1093, 597] on button "Create Audience" at bounding box center [1083, 614] width 131 height 34
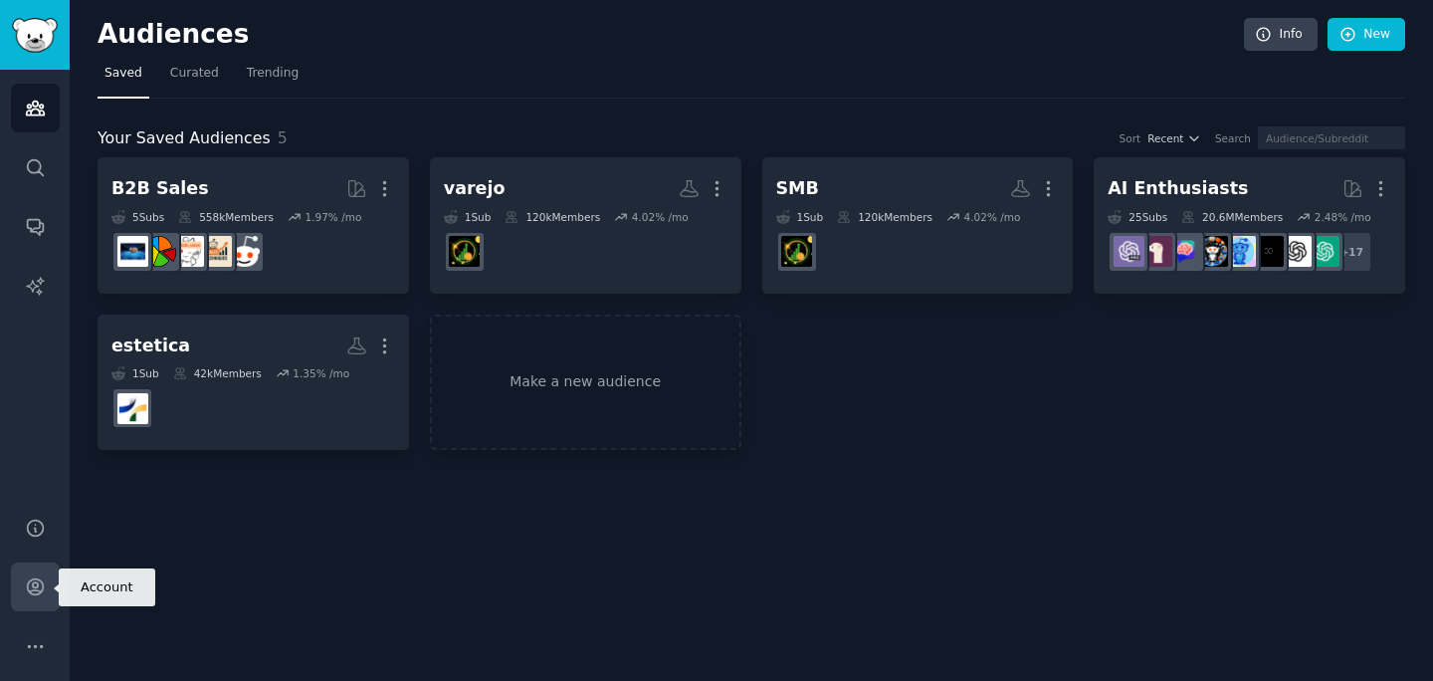
click at [36, 594] on icon "Sidebar" at bounding box center [35, 587] width 16 height 16
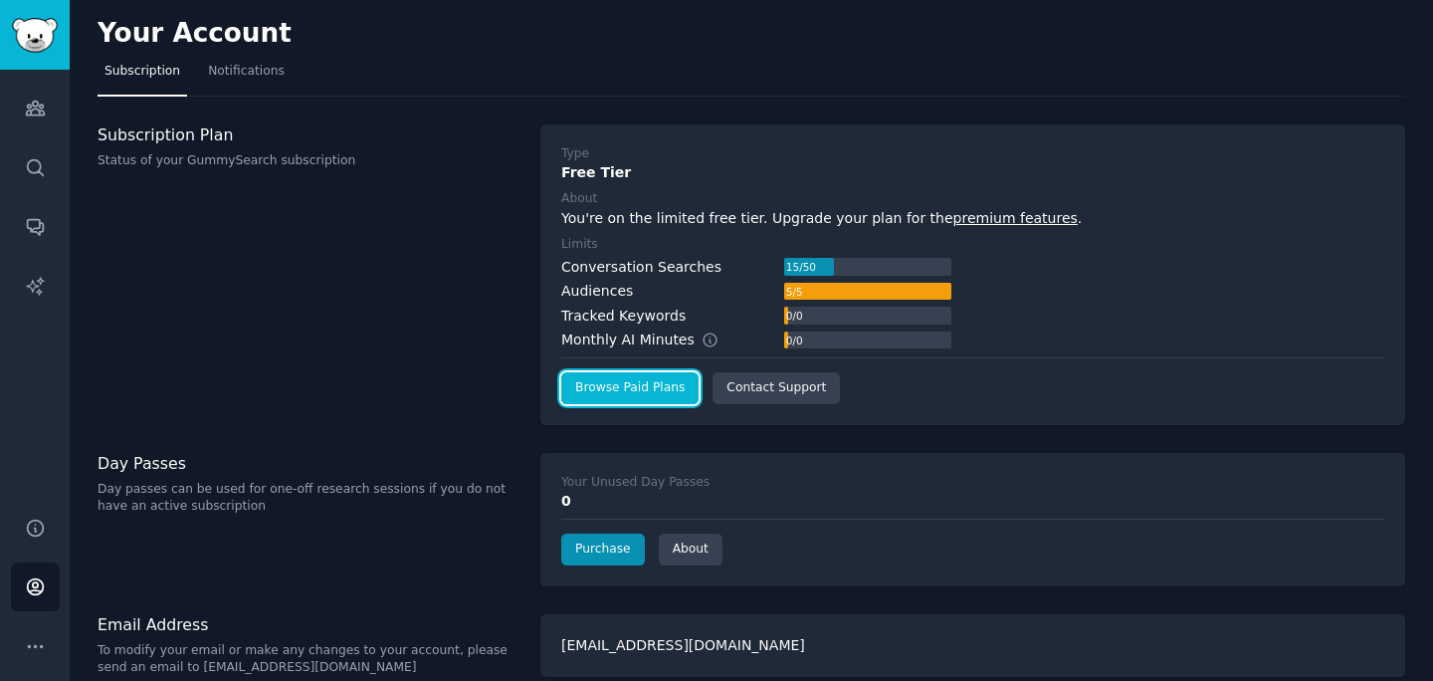
click at [630, 392] on link "Browse Paid Plans" at bounding box center [629, 388] width 137 height 32
